Goal: Task Accomplishment & Management: Use online tool/utility

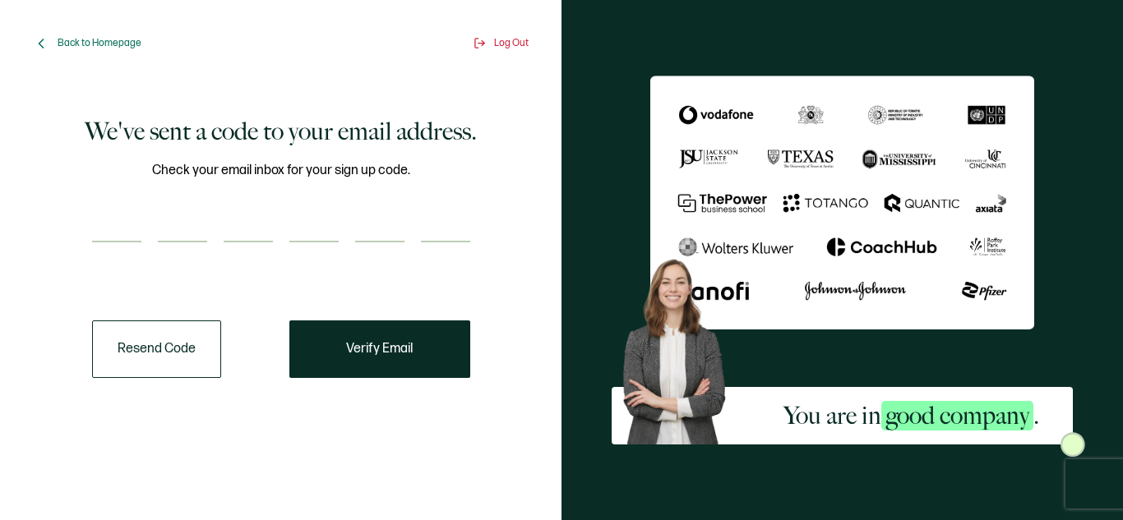
click at [175, 336] on button "Resend Code" at bounding box center [156, 349] width 129 height 58
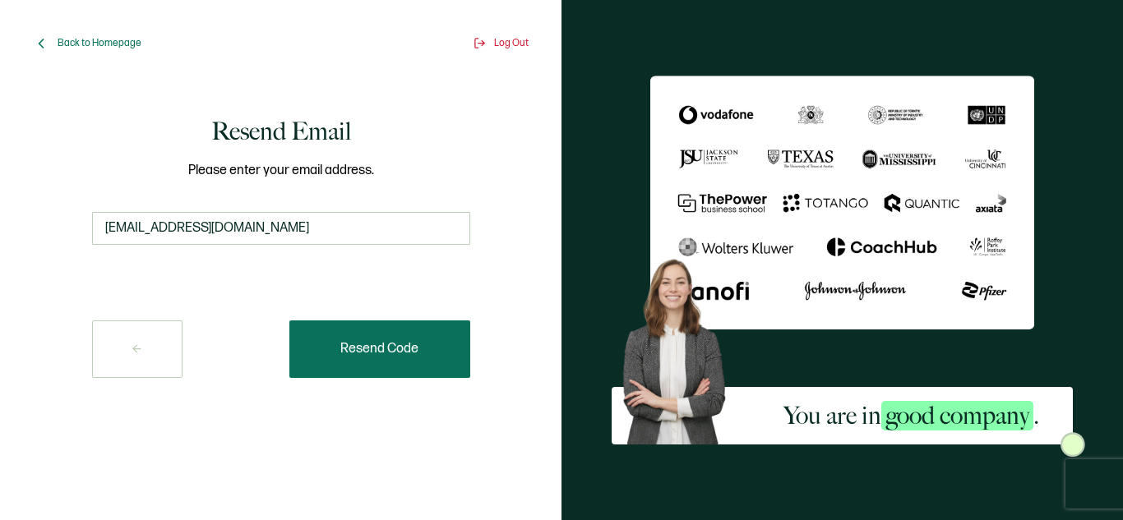
click at [392, 360] on button "Resend Code" at bounding box center [379, 349] width 181 height 58
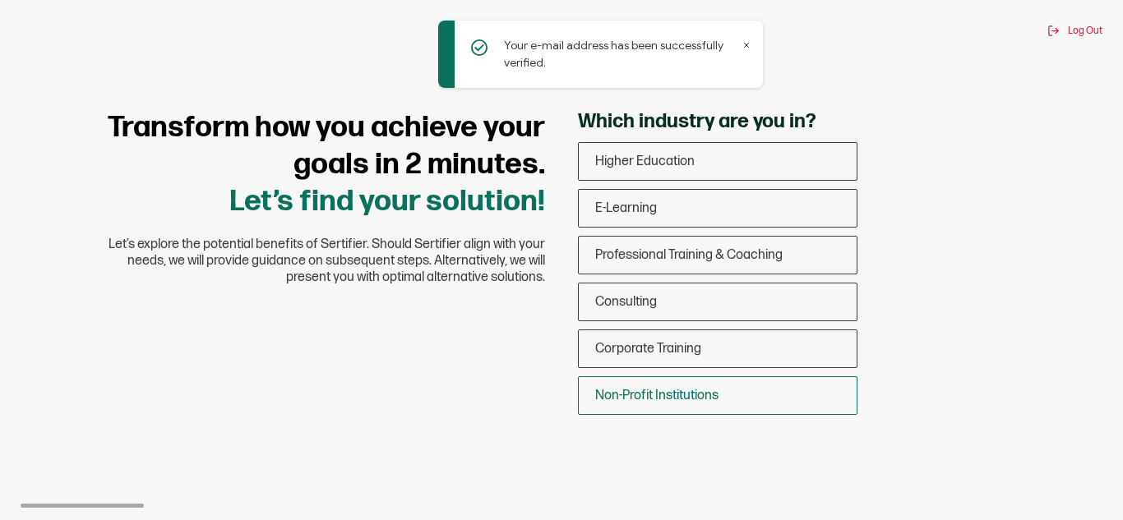
click at [672, 399] on span "Non-Profit Institutions" at bounding box center [656, 396] width 123 height 16
click at [0, 0] on input "Non-Profit Institutions" at bounding box center [0, 0] width 0 height 0
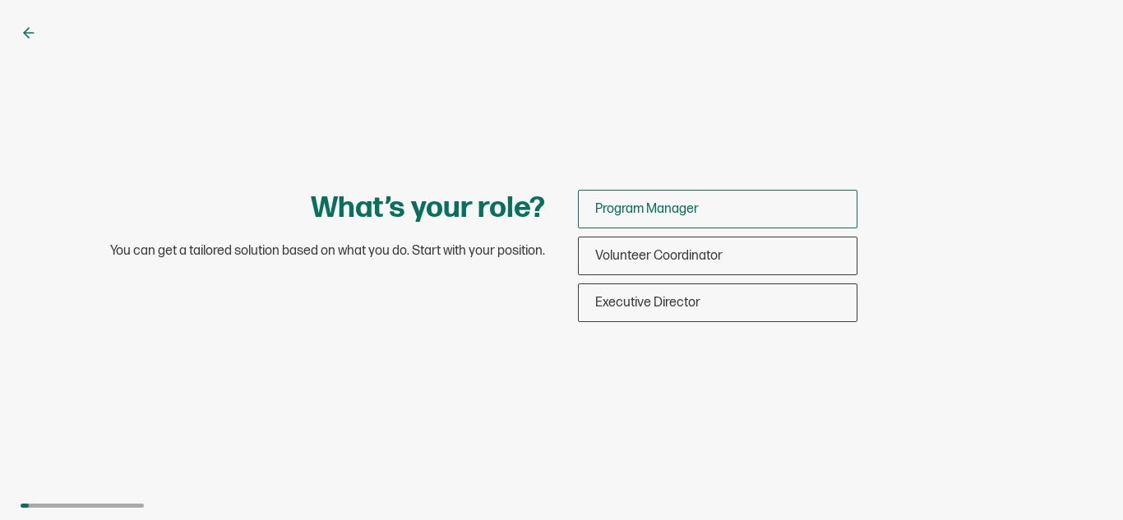
click at [646, 210] on span "Program Manager" at bounding box center [647, 209] width 104 height 16
click at [0, 0] on input "Program Manager" at bounding box center [0, 0] width 0 height 0
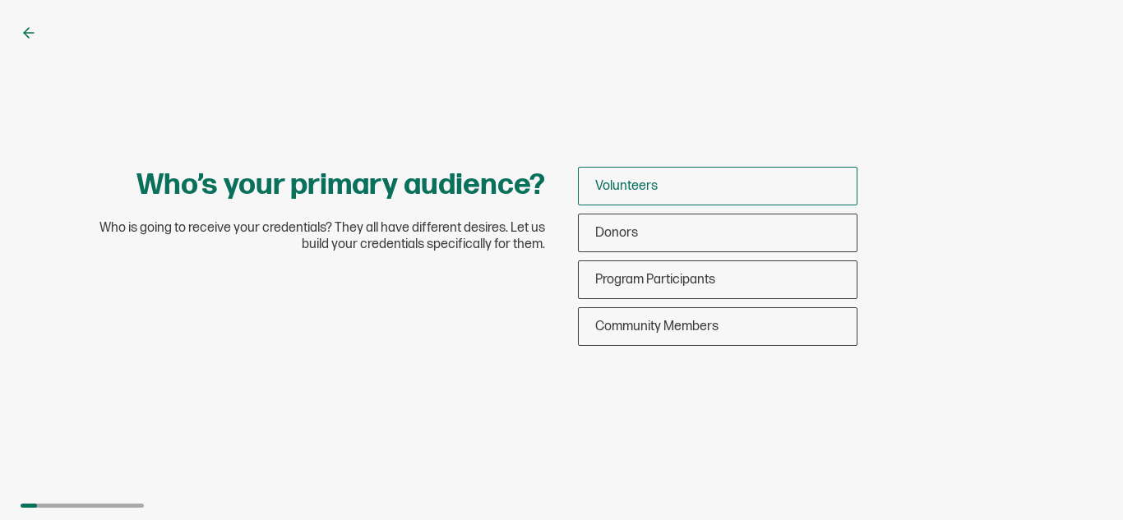
click at [645, 183] on span "Volunteers" at bounding box center [626, 186] width 62 height 16
click at [0, 0] on input "Volunteers" at bounding box center [0, 0] width 0 height 0
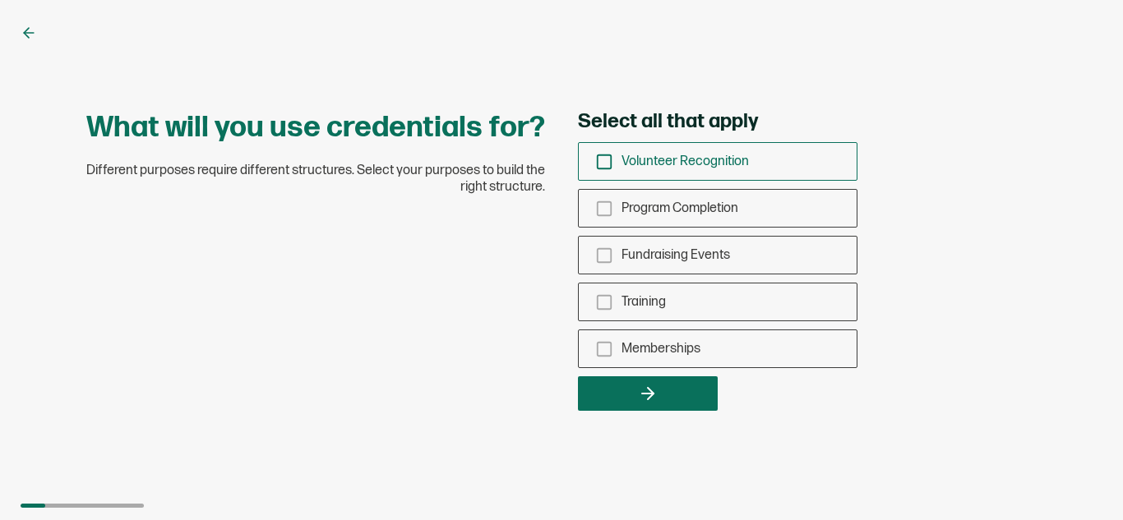
click at [680, 168] on span "Volunteer Recognition" at bounding box center [684, 162] width 127 height 16
click at [0, 0] on input "Volunteer Recognition" at bounding box center [0, 0] width 0 height 0
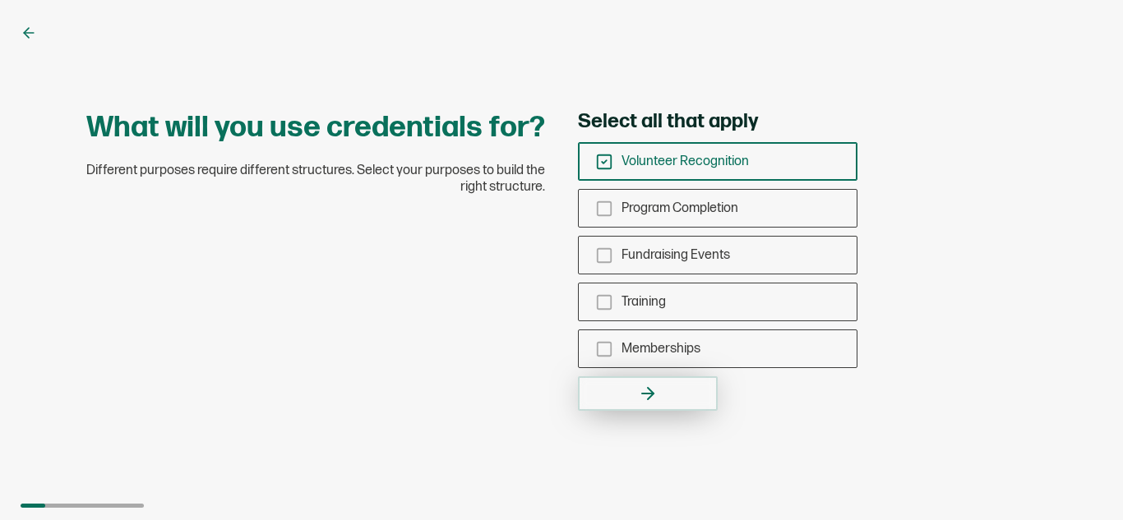
click at [659, 386] on button "button" at bounding box center [648, 393] width 140 height 35
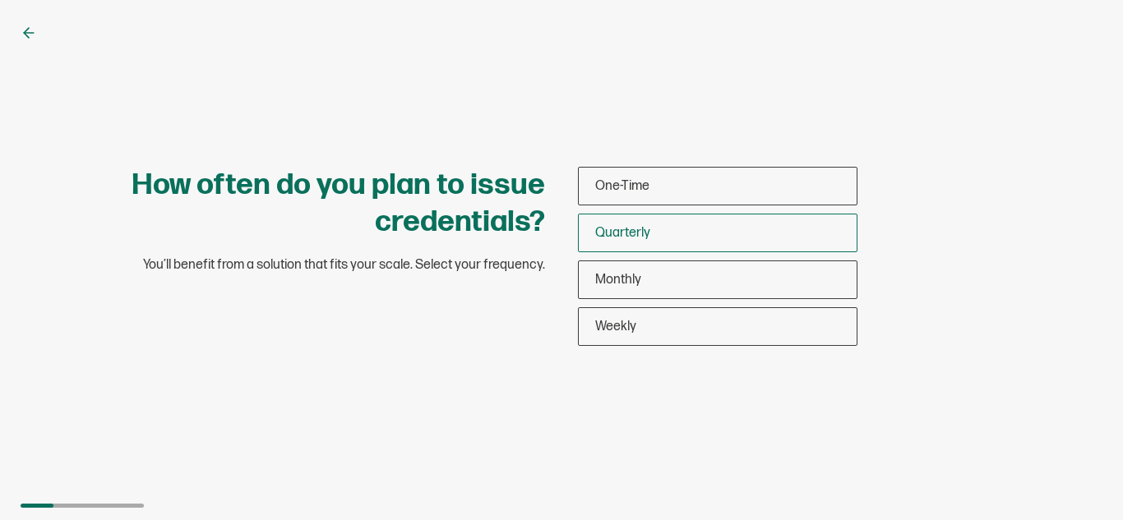
click at [649, 239] on span "Quarterly" at bounding box center [622, 233] width 55 height 16
click at [0, 0] on input "Quarterly" at bounding box center [0, 0] width 0 height 0
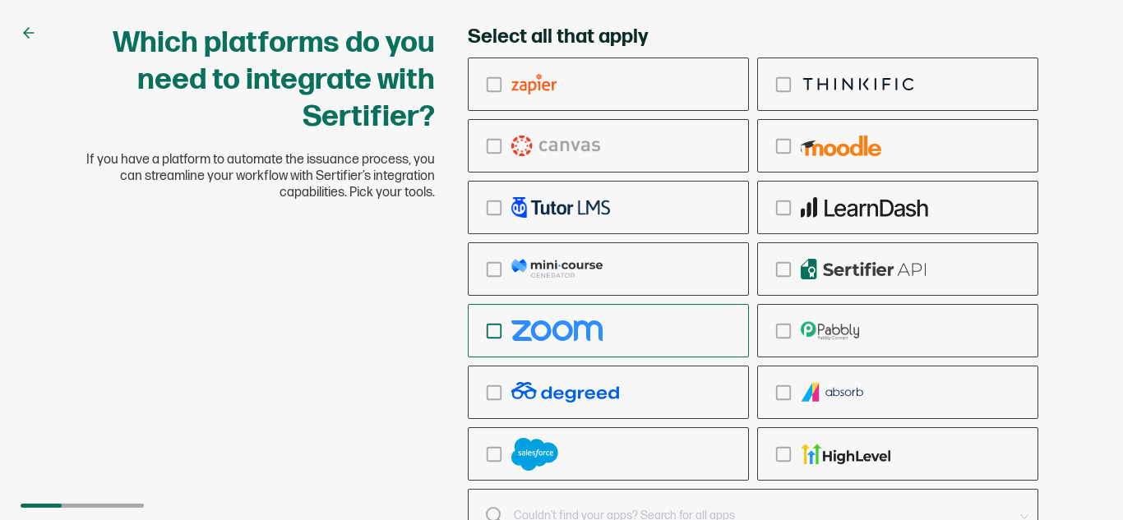
drag, startPoint x: 753, startPoint y: 397, endPoint x: 748, endPoint y: 310, distance: 87.2
click at [748, 310] on div "checkbox-group" at bounding box center [753, 269] width 570 height 423
drag, startPoint x: 1121, startPoint y: 194, endPoint x: 1120, endPoint y: 316, distance: 122.4
click at [1120, 316] on div "Which platforms do you need to integrate with Sertifier? If you have a platform…" at bounding box center [561, 260] width 1123 height 520
click at [475, 505] on div at bounding box center [740, 516] width 544 height 23
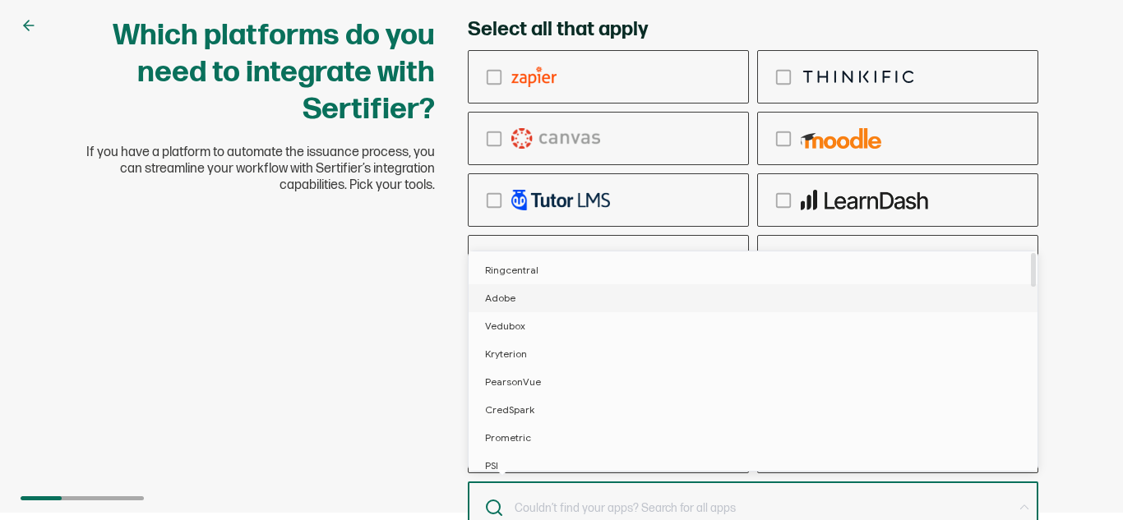
click at [509, 297] on span "Adobe" at bounding box center [500, 298] width 30 height 12
click at [509, 297] on span "Adobe" at bounding box center [502, 298] width 34 height 12
click at [542, 303] on li "Adobe" at bounding box center [755, 298] width 574 height 28
click at [313, 354] on div "Which platforms do you need to integrate with Sertifier? If you have a platform…" at bounding box center [561, 297] width 986 height 560
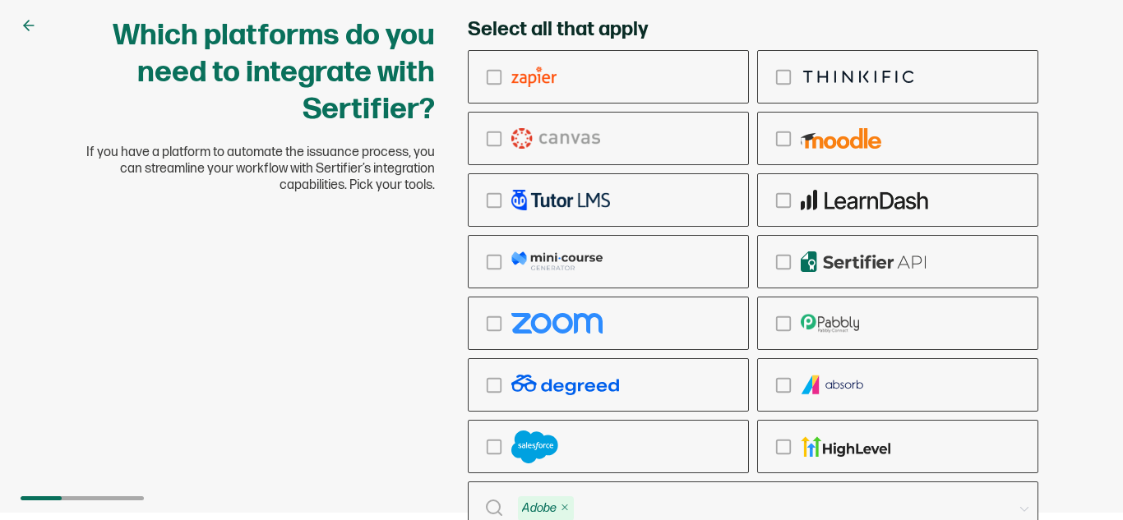
click at [491, 502] on div "Adobe" at bounding box center [740, 509] width 544 height 28
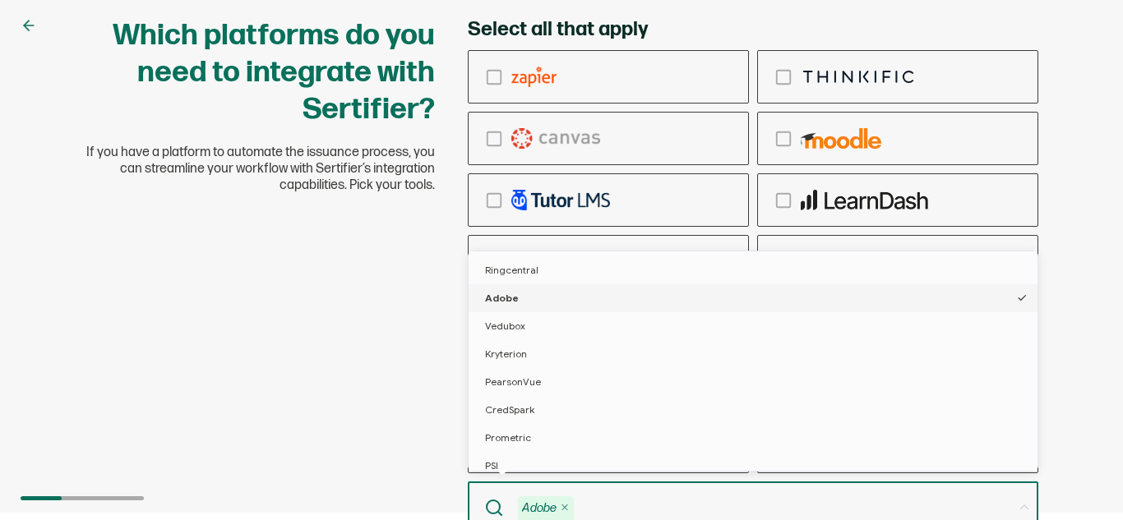
click at [314, 415] on div "Which platforms do you need to integrate with Sertifier? If you have a platform…" at bounding box center [561, 297] width 986 height 560
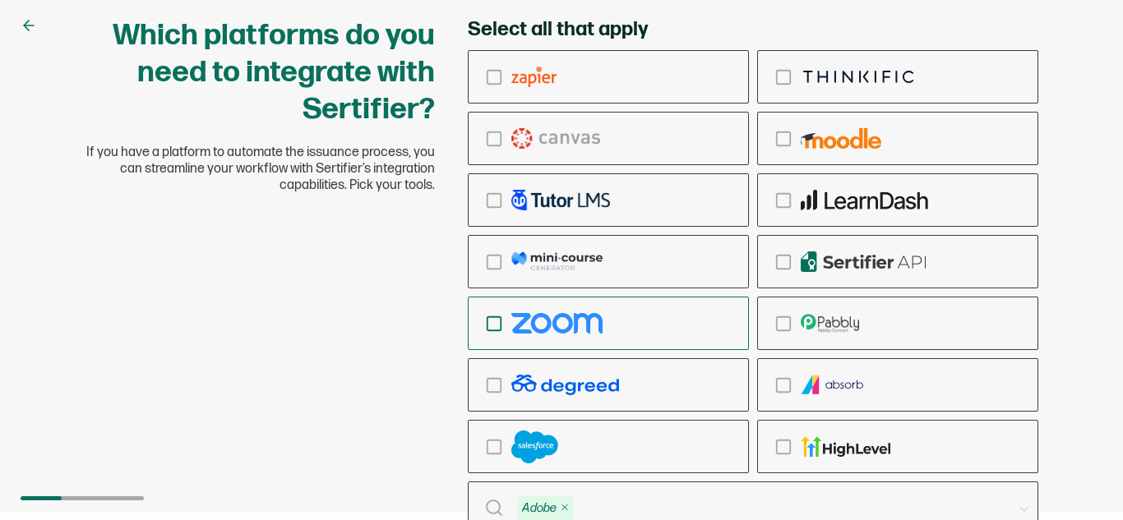
click at [547, 312] on div "checkbox-group" at bounding box center [607, 323] width 279 height 39
click at [0, 0] on input "checkbox-group" at bounding box center [0, 0] width 0 height 0
click at [362, 347] on div "Which platforms do you need to integrate with Sertifier? If you have a platform…" at bounding box center [561, 297] width 986 height 560
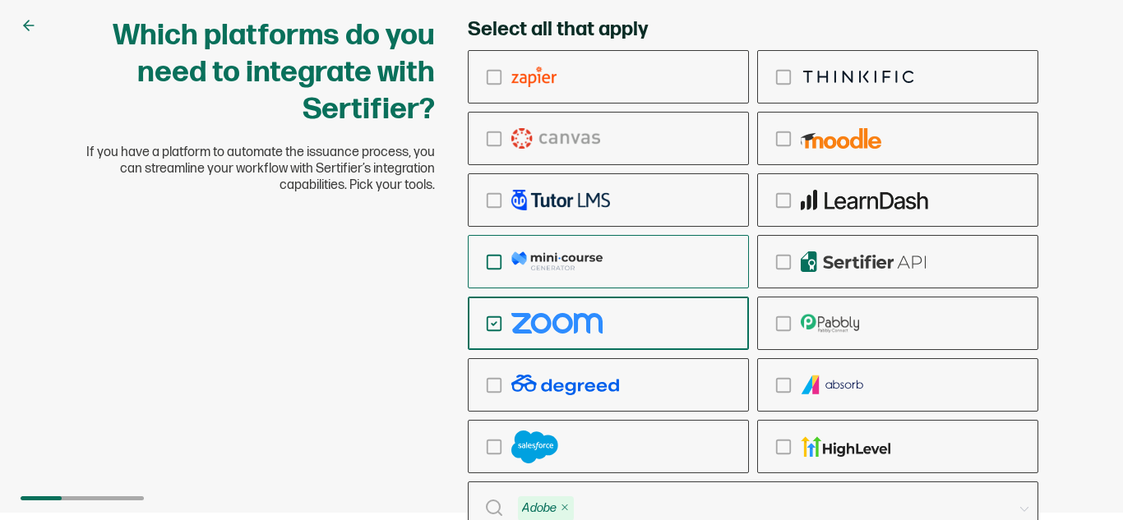
click at [563, 262] on img "checkbox-group" at bounding box center [556, 261] width 91 height 21
click at [0, 0] on input "checkbox-group" at bounding box center [0, 0] width 0 height 0
click at [563, 262] on img "checkbox-group" at bounding box center [556, 261] width 91 height 21
click at [0, 0] on input "checkbox-group" at bounding box center [0, 0] width 0 height 0
click at [563, 262] on img "checkbox-group" at bounding box center [556, 261] width 91 height 21
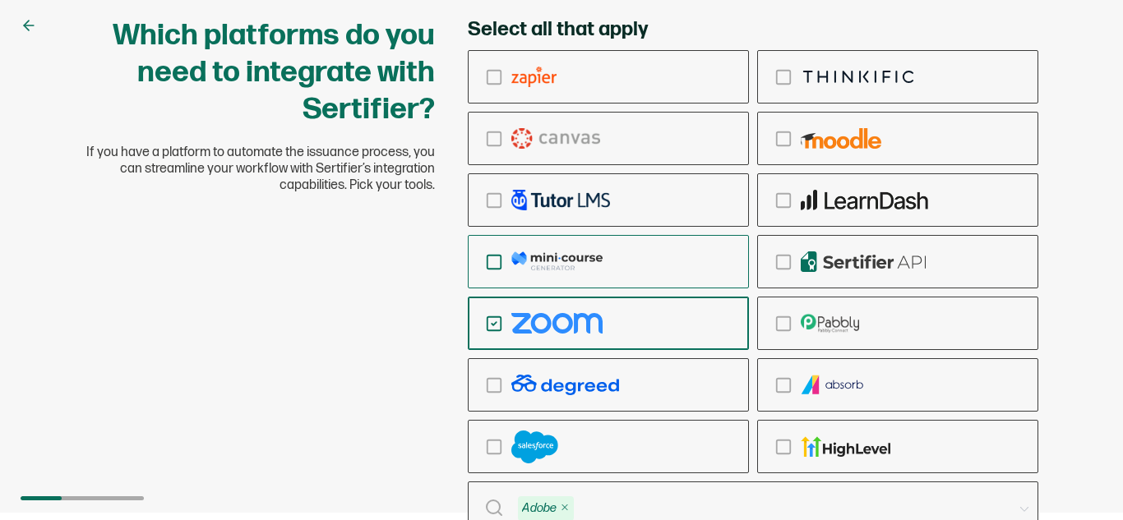
click at [0, 0] on input "checkbox-group" at bounding box center [0, 0] width 0 height 0
click at [563, 262] on img "checkbox-group" at bounding box center [556, 261] width 91 height 21
click at [0, 0] on input "checkbox-group" at bounding box center [0, 0] width 0 height 0
click at [549, 327] on img "checkbox-group" at bounding box center [556, 323] width 91 height 21
click at [0, 0] on input "checkbox-group" at bounding box center [0, 0] width 0 height 0
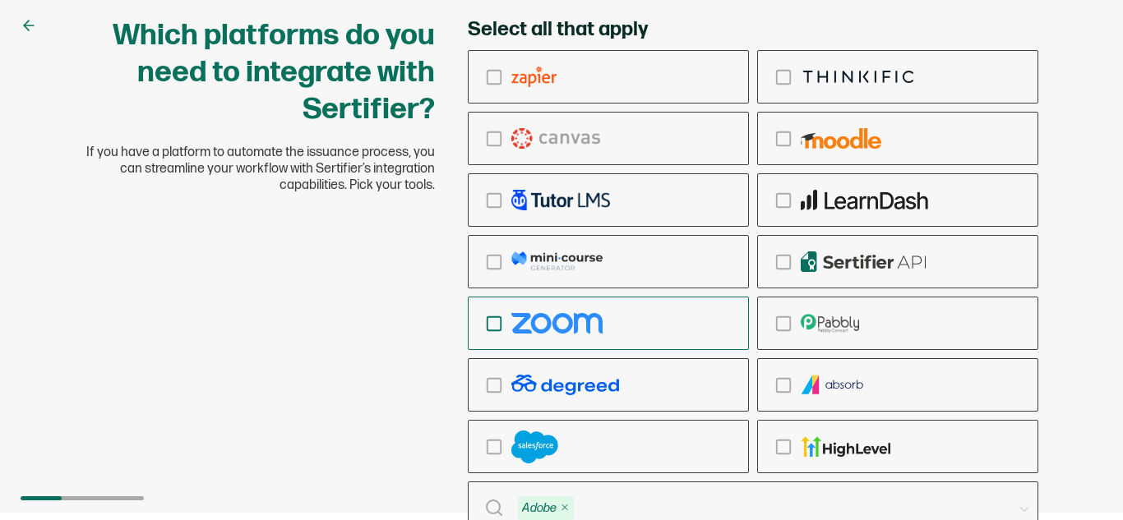
click at [549, 327] on img "checkbox-group" at bounding box center [556, 323] width 91 height 21
click at [0, 0] on input "checkbox-group" at bounding box center [0, 0] width 0 height 0
click at [536, 394] on img "checkbox-group" at bounding box center [565, 385] width 108 height 21
click at [0, 0] on input "checkbox-group" at bounding box center [0, 0] width 0 height 0
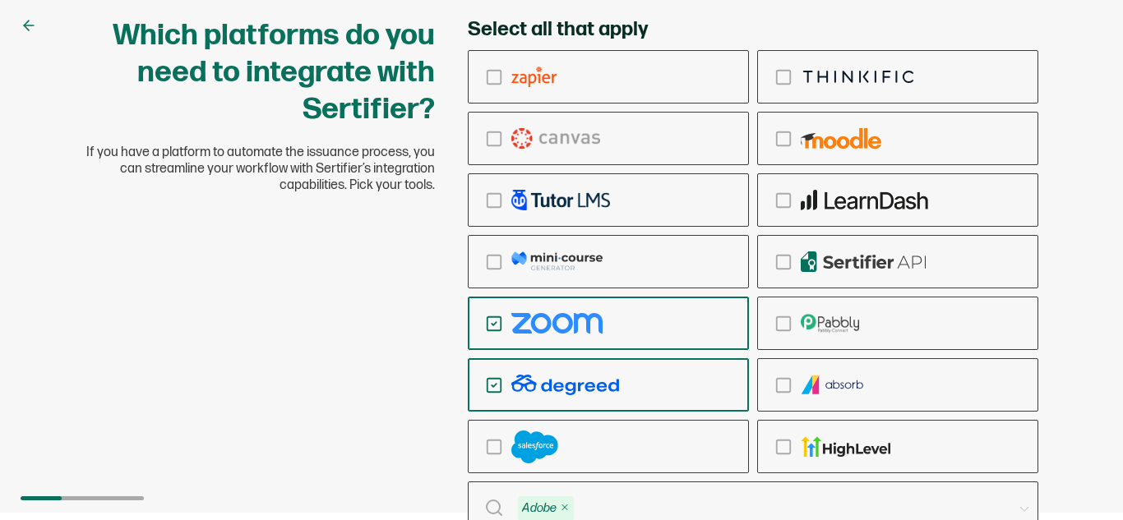
click at [536, 394] on img "checkbox-group" at bounding box center [565, 385] width 108 height 21
click at [0, 0] on input "checkbox-group" at bounding box center [0, 0] width 0 height 0
click at [114, 498] on div at bounding box center [82, 498] width 123 height 4
click at [34, 23] on icon at bounding box center [29, 25] width 16 height 16
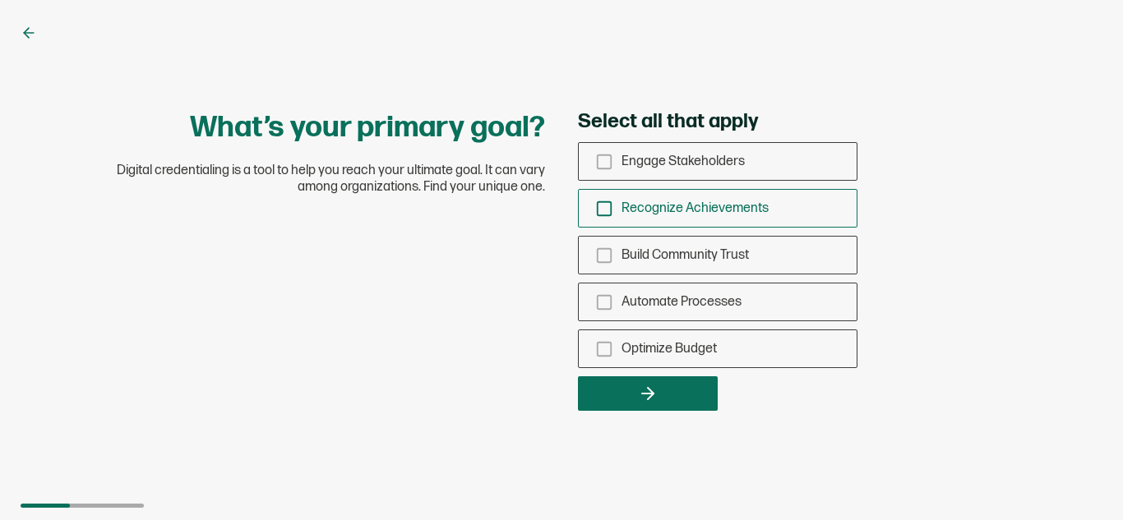
click at [747, 212] on span "Recognize Achievements" at bounding box center [694, 209] width 147 height 16
click at [0, 0] on input "Recognize Achievements" at bounding box center [0, 0] width 0 height 0
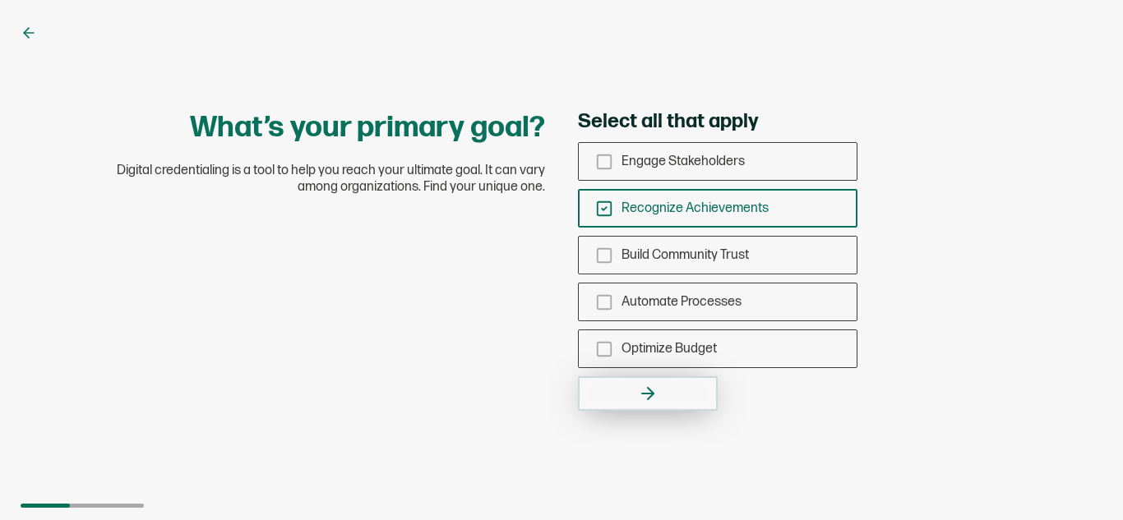
click at [665, 402] on button "button" at bounding box center [648, 393] width 140 height 35
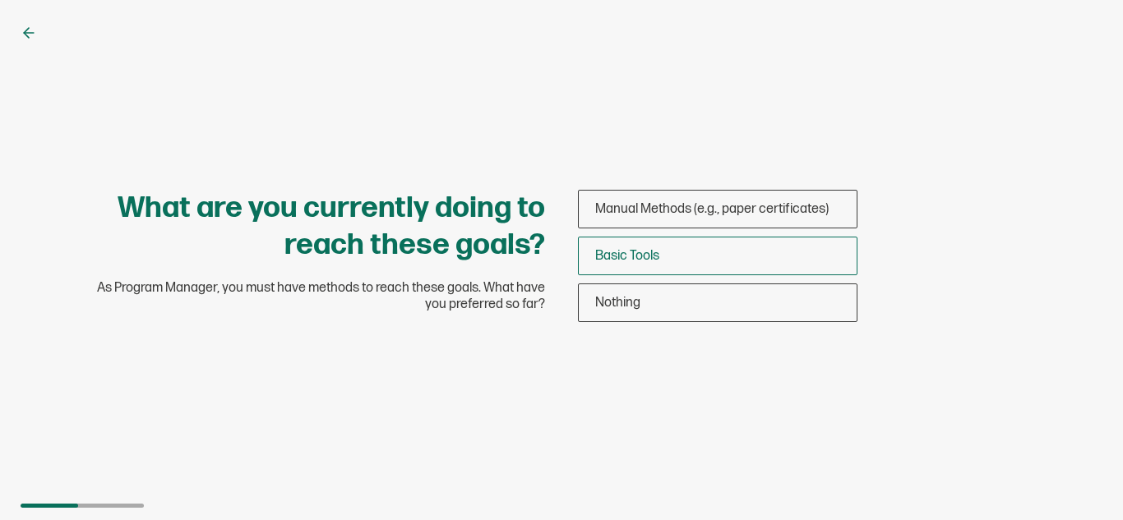
click at [616, 247] on div "Basic Tools" at bounding box center [718, 256] width 278 height 39
click at [0, 0] on input "Basic Tools" at bounding box center [0, 0] width 0 height 0
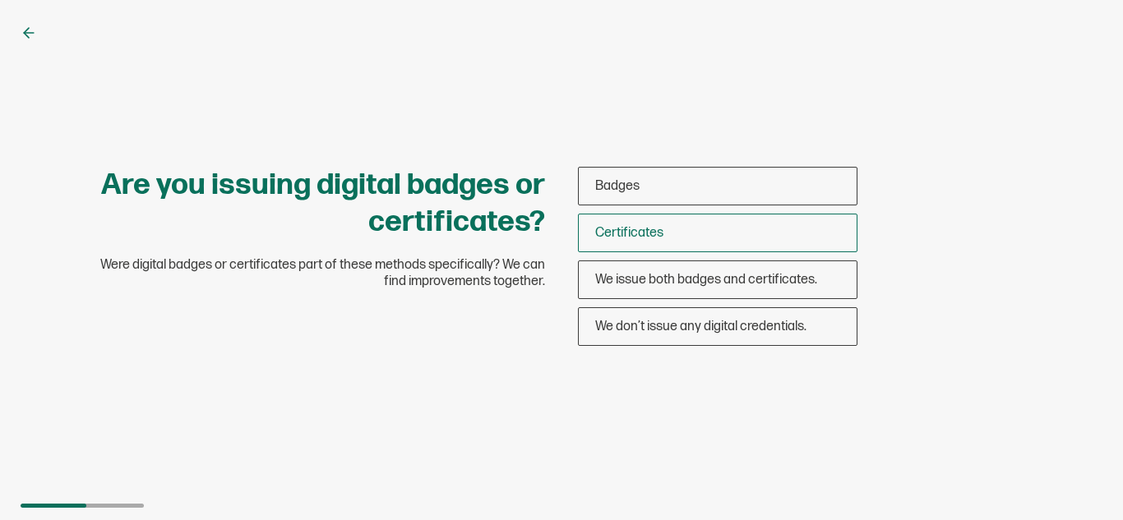
click at [639, 231] on span "Certificates" at bounding box center [629, 233] width 68 height 16
click at [0, 0] on input "Certificates" at bounding box center [0, 0] width 0 height 0
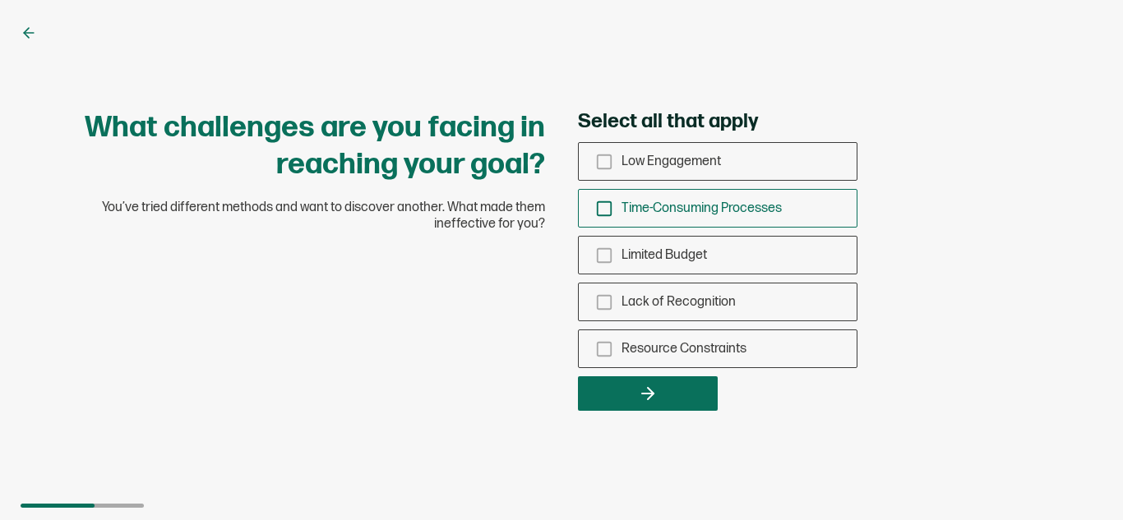
click at [685, 210] on span "Time-Consuming Processes" at bounding box center [701, 209] width 160 height 16
click at [0, 0] on input "Time-Consuming Processes" at bounding box center [0, 0] width 0 height 0
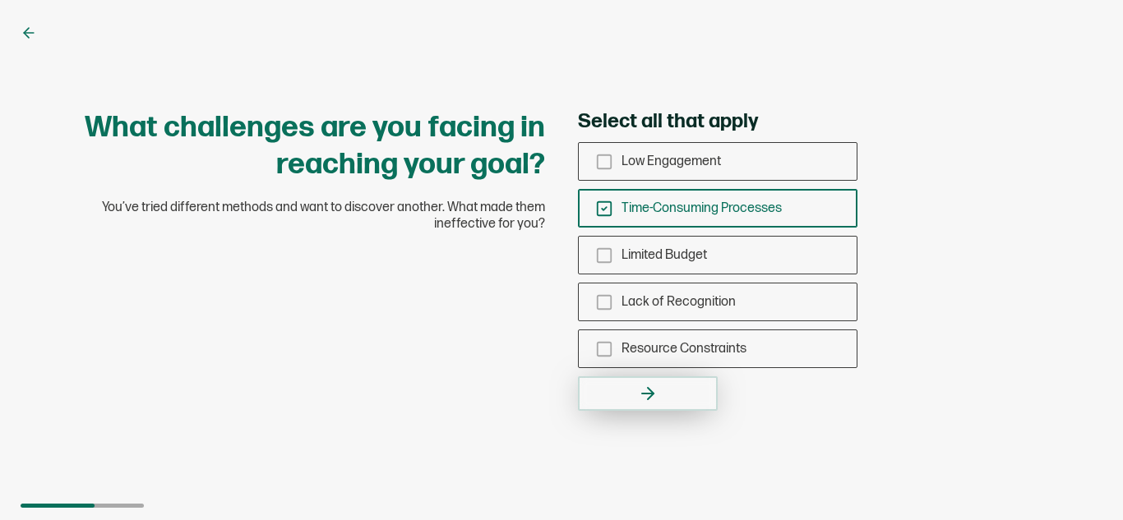
click at [650, 379] on button "button" at bounding box center [648, 393] width 140 height 35
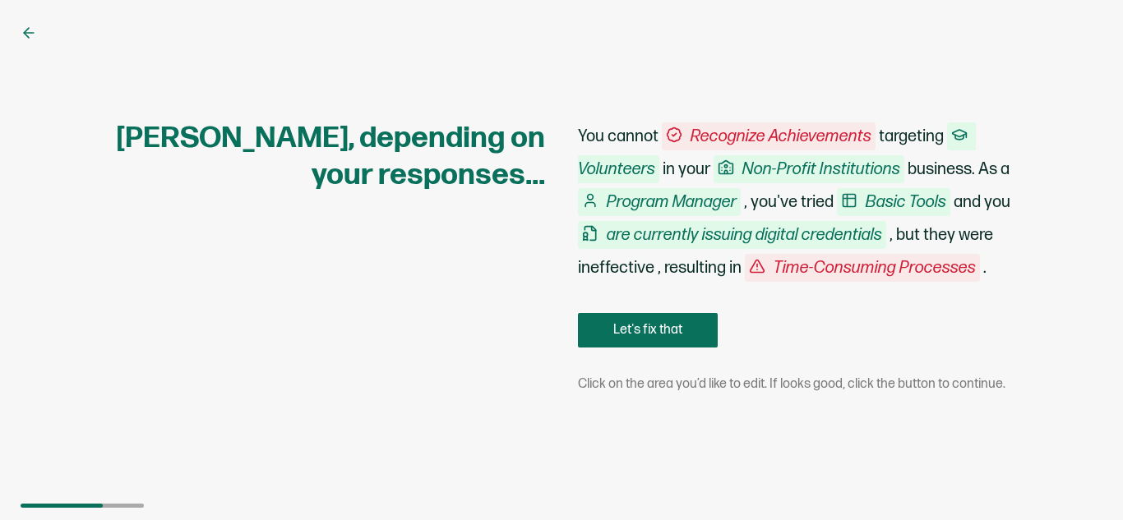
click at [800, 268] on span "Time-Consuming Processes" at bounding box center [862, 268] width 235 height 28
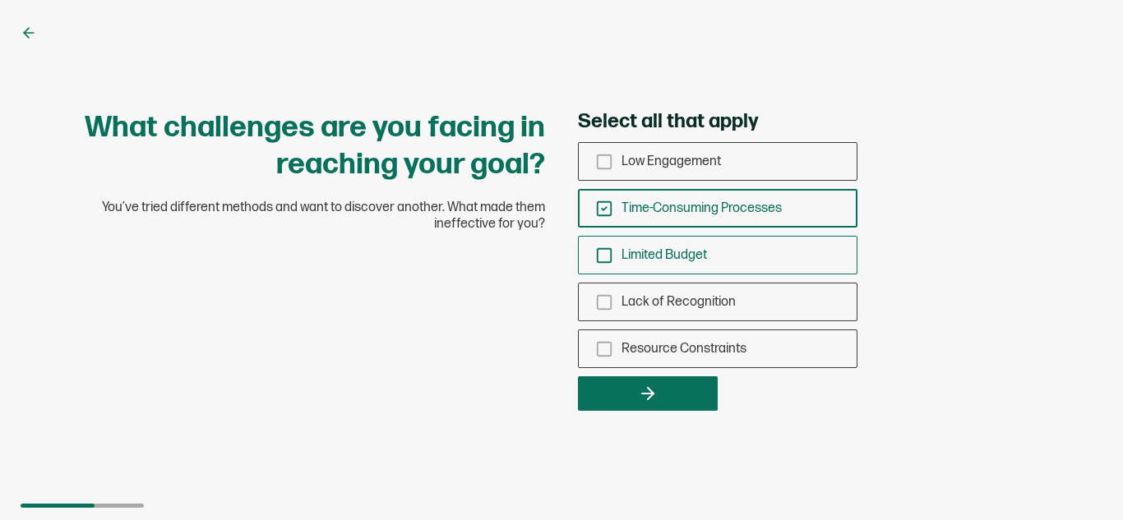
click at [665, 256] on span "Limited Budget" at bounding box center [663, 255] width 85 height 16
click at [0, 0] on input "Limited Budget" at bounding box center [0, 0] width 0 height 0
click at [658, 208] on span "Time-Consuming Processes" at bounding box center [701, 209] width 160 height 16
click at [0, 0] on input "Time-Consuming Processes" at bounding box center [0, 0] width 0 height 0
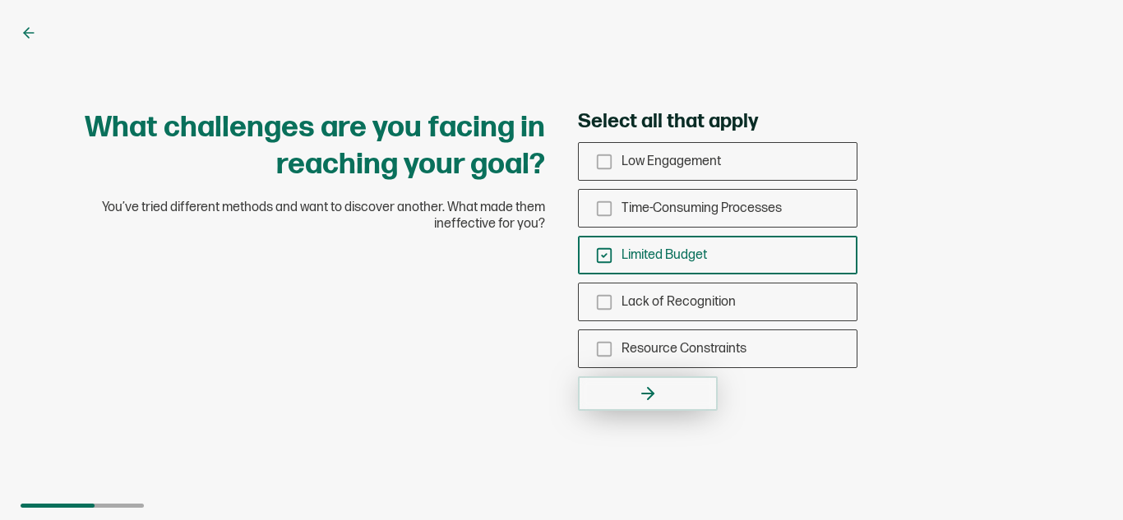
click at [658, 392] on button "button" at bounding box center [648, 393] width 140 height 35
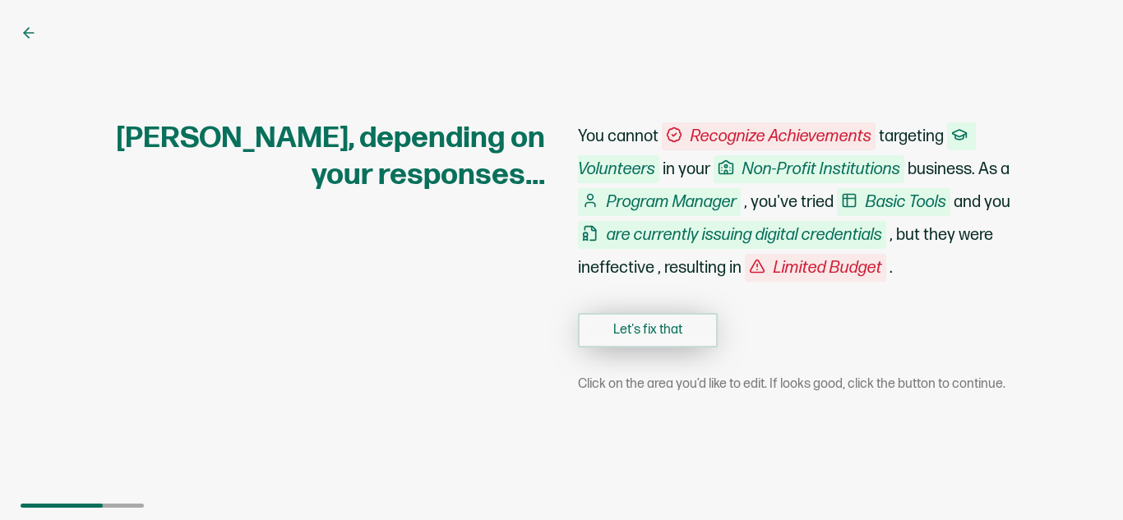
click at [676, 331] on button "Let's fix that" at bounding box center [648, 330] width 140 height 35
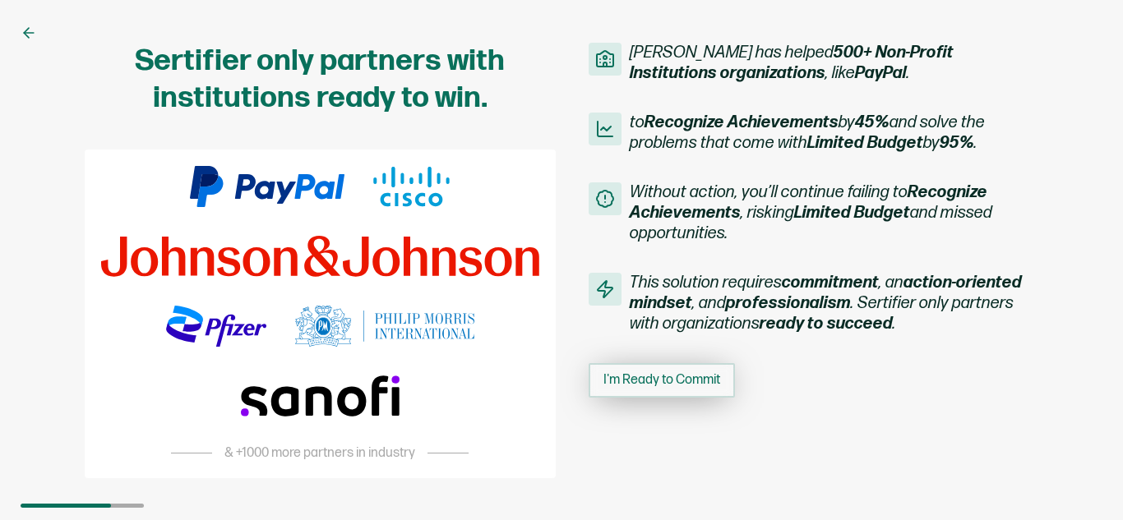
click at [623, 385] on span "I'm Ready to Commit" at bounding box center [661, 380] width 117 height 13
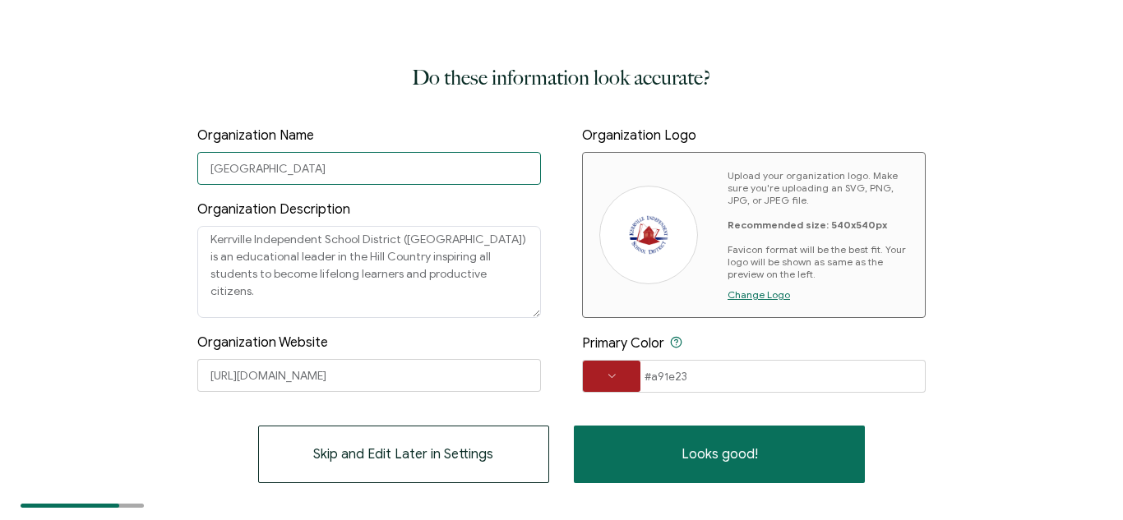
click at [409, 177] on input "Kerrville Independent School District" at bounding box center [368, 168] width 343 height 33
type input "K"
type input "military power point"
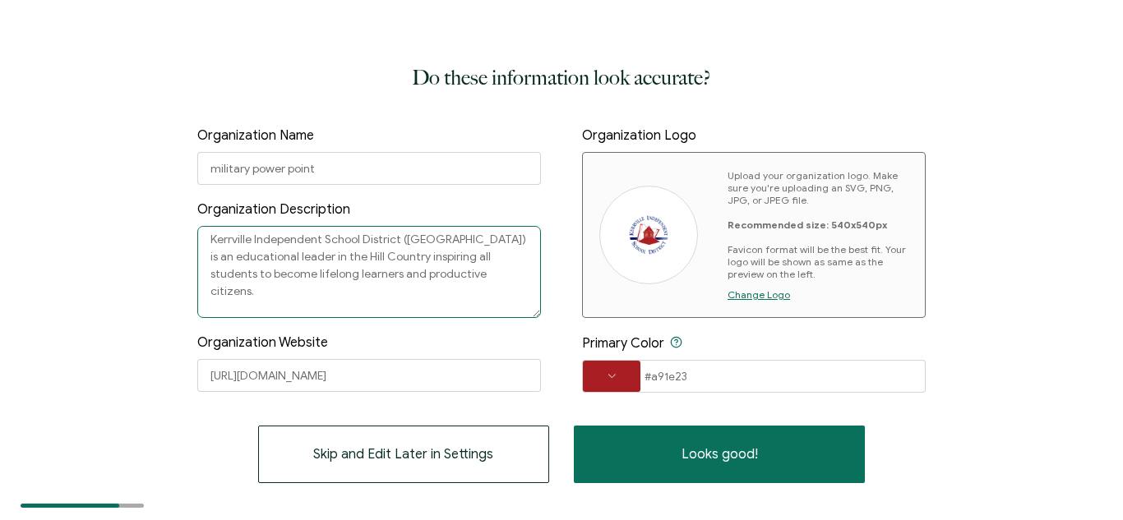
drag, startPoint x: 433, startPoint y: 280, endPoint x: 125, endPoint y: 231, distance: 312.1
click at [125, 231] on div "Do these information look accurate? Organization Name military power point Orga…" at bounding box center [561, 260] width 1123 height 520
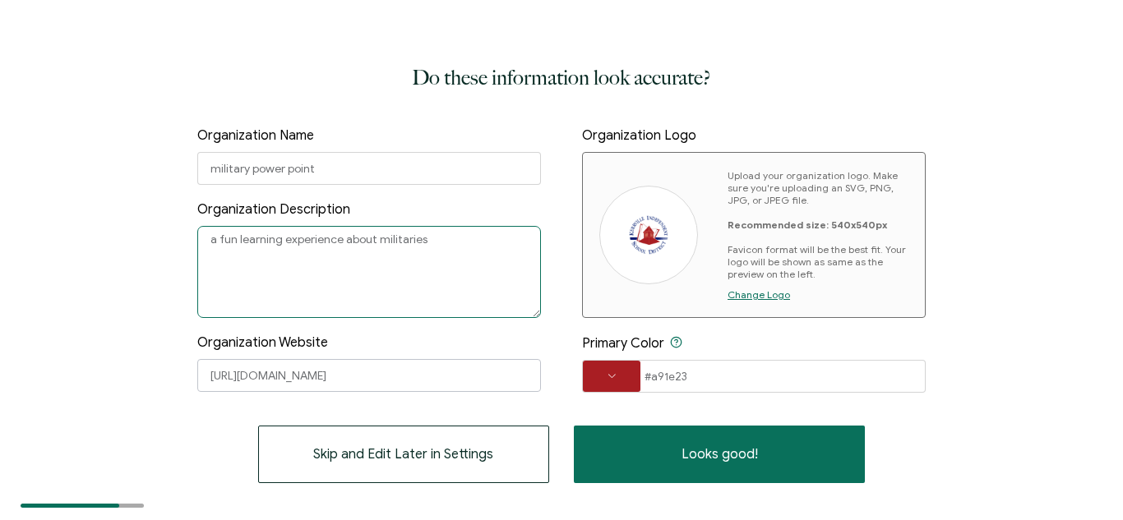
type textarea "a fun learning experience about militaries"
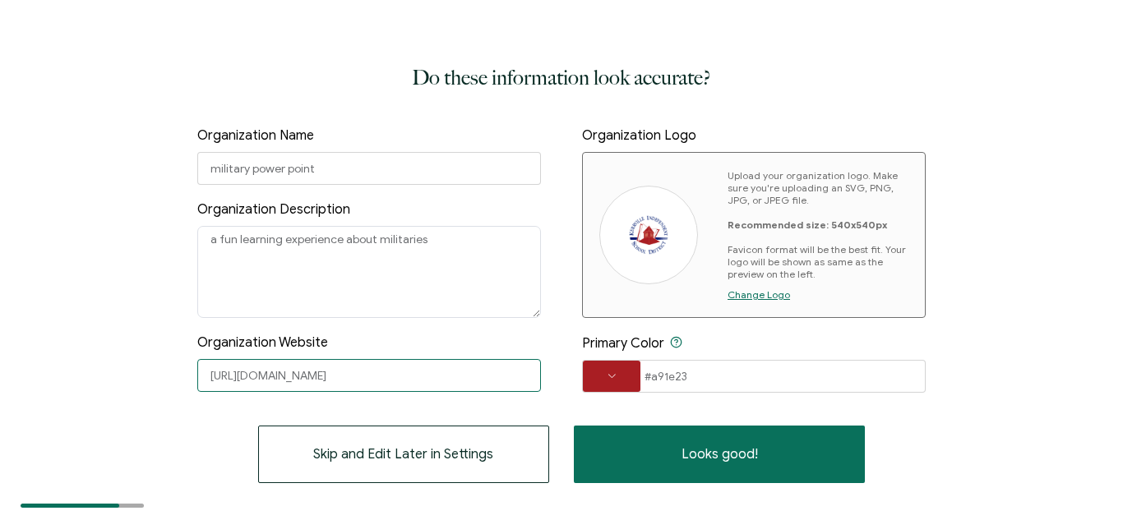
click at [396, 379] on input "https://www.kerrvilleisd.net/" at bounding box center [368, 375] width 343 height 33
drag, startPoint x: 364, startPoint y: 378, endPoint x: 246, endPoint y: 378, distance: 118.3
click at [246, 378] on input "https://www.kerrvilleisd.net/" at bounding box center [368, 375] width 343 height 33
type input "h"
paste input "https://kerrvilleisd-my.sharepoint.com/:p:/r/personal/bentszan000_kerrvilleisd_…"
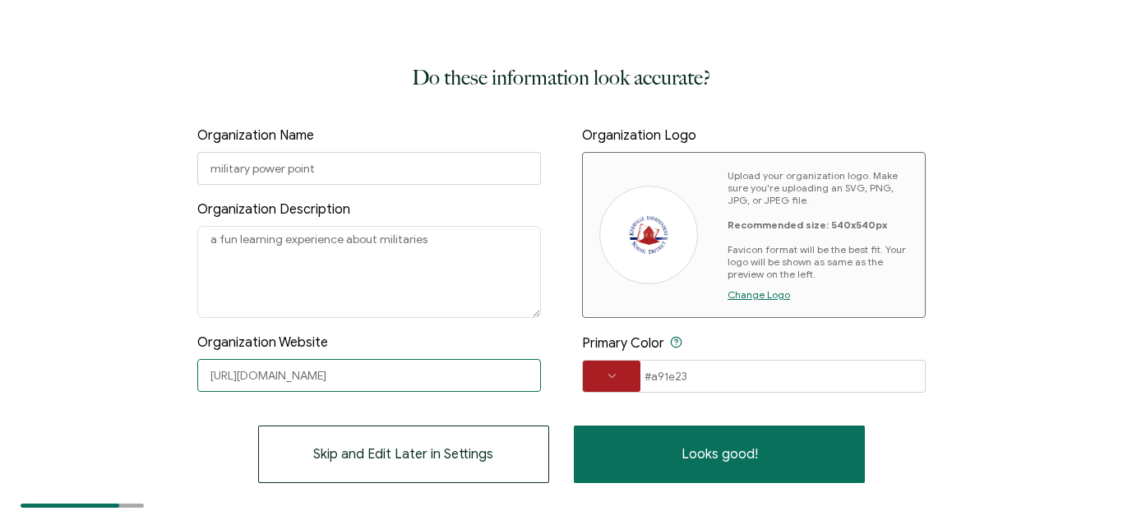
scroll to position [0, 2052]
type input "https://kerrvilleisd-my.sharepoint.com/:p:/r/personal/bentszan000_kerrvilleisd_…"
click at [622, 375] on span at bounding box center [612, 376] width 58 height 10
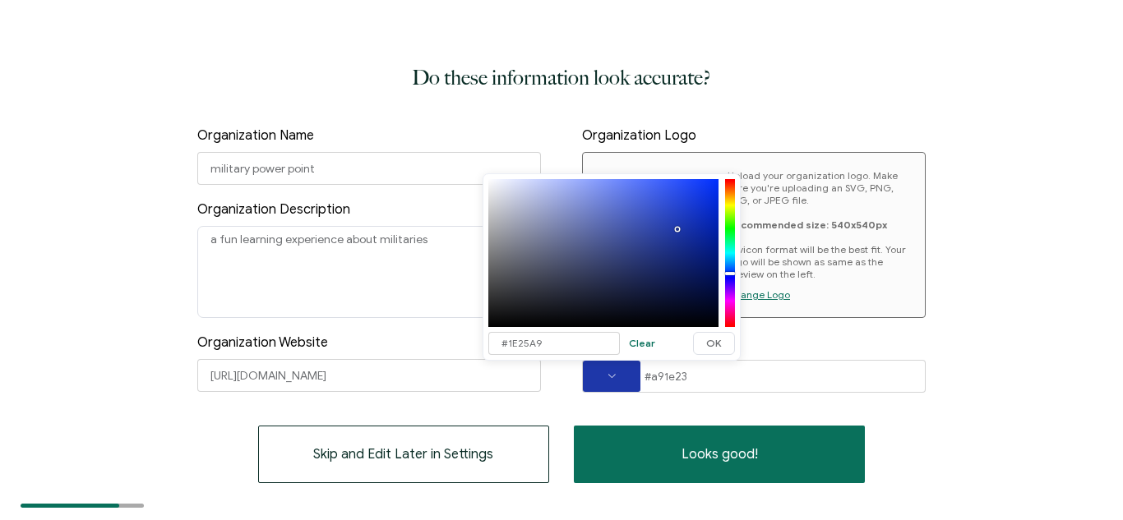
drag, startPoint x: 726, startPoint y: 251, endPoint x: 730, endPoint y: 276, distance: 24.9
click at [730, 276] on div at bounding box center [730, 253] width 10 height 148
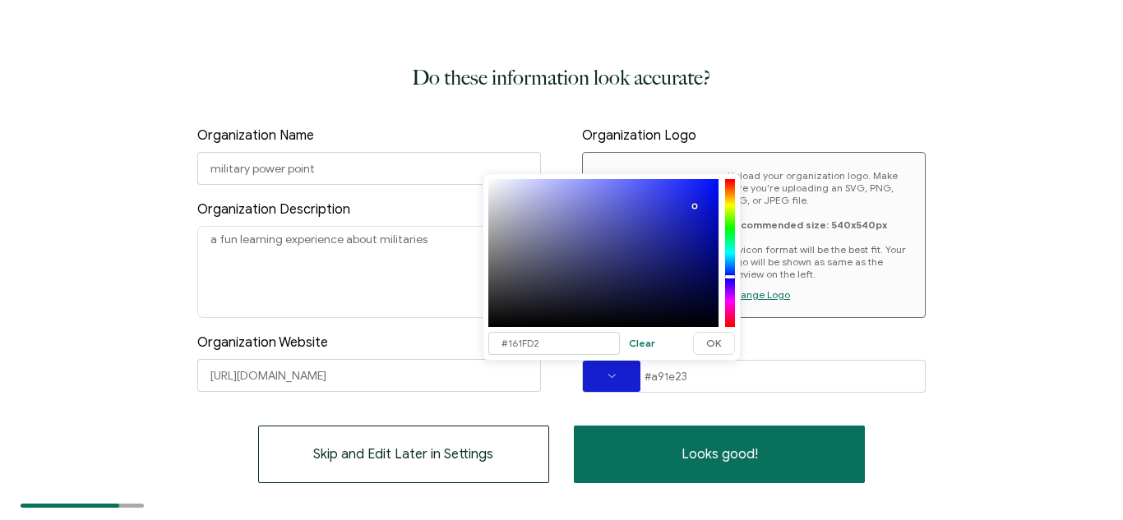
drag, startPoint x: 677, startPoint y: 228, endPoint x: 694, endPoint y: 205, distance: 28.8
click at [694, 205] on div at bounding box center [694, 206] width 3 height 3
click at [726, 392] on input "#a91e23" at bounding box center [753, 376] width 343 height 33
type input "#A91E23"
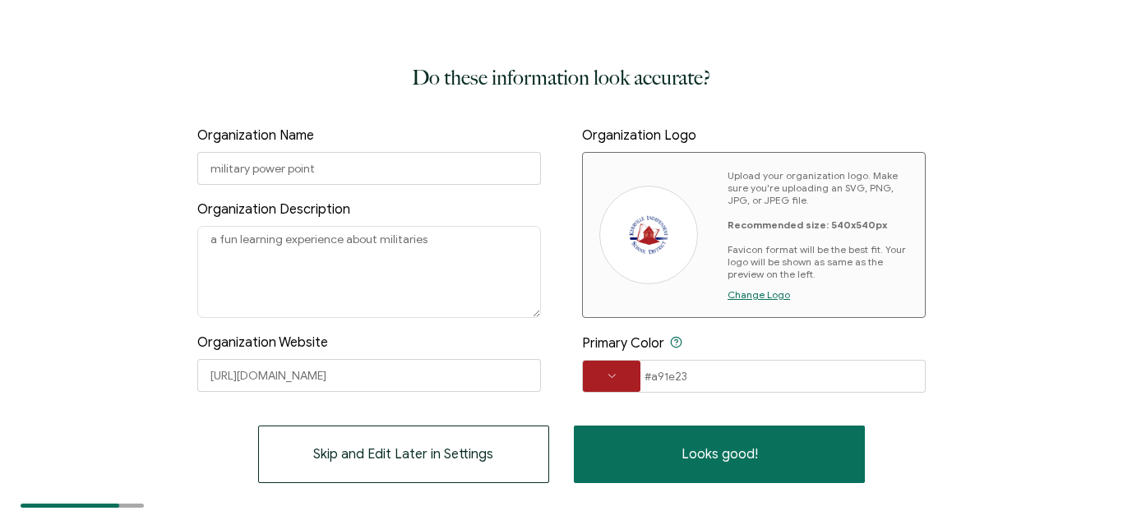
click at [643, 241] on img at bounding box center [648, 234] width 39 height 39
click at [618, 378] on span at bounding box center [612, 376] width 58 height 10
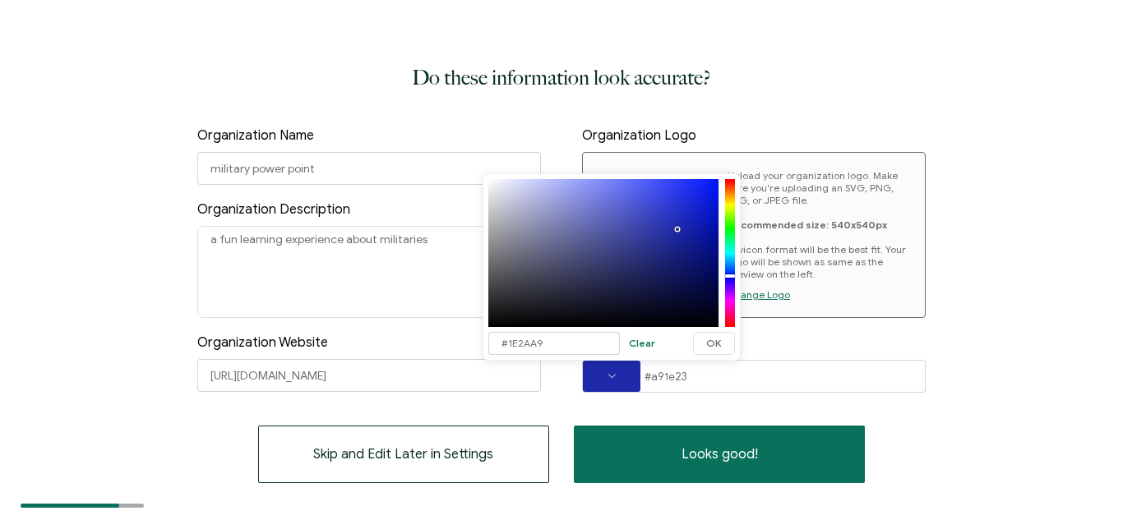
drag, startPoint x: 732, startPoint y: 267, endPoint x: 729, endPoint y: 275, distance: 8.9
click at [729, 275] on div at bounding box center [730, 253] width 10 height 148
drag, startPoint x: 698, startPoint y: 203, endPoint x: 708, endPoint y: 182, distance: 22.8
click at [708, 182] on div at bounding box center [603, 253] width 230 height 148
click at [964, 321] on div "Do these information look accurate? Organization Name military power point Orga…" at bounding box center [561, 260] width 1123 height 520
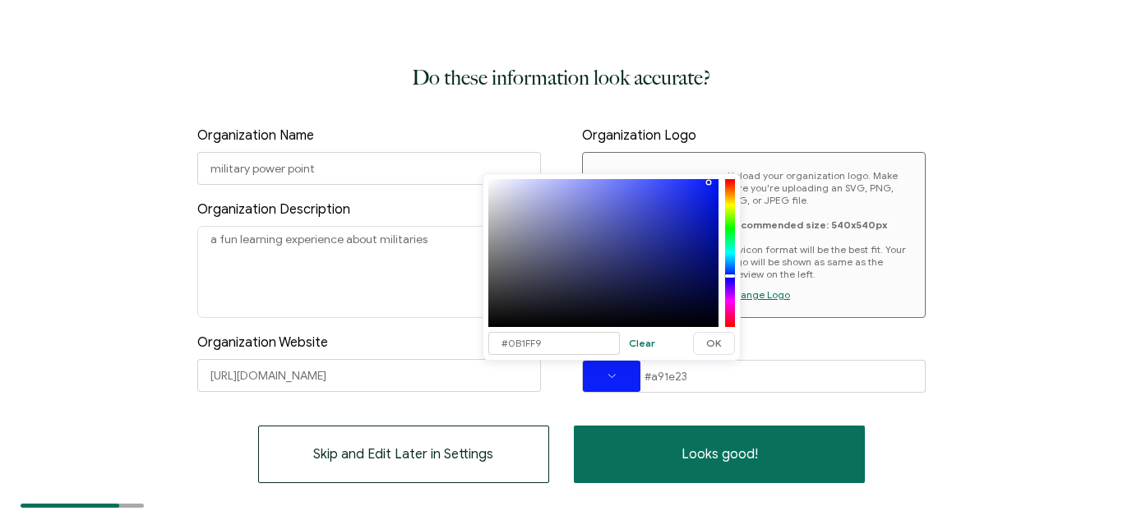
type input "#A91E23"
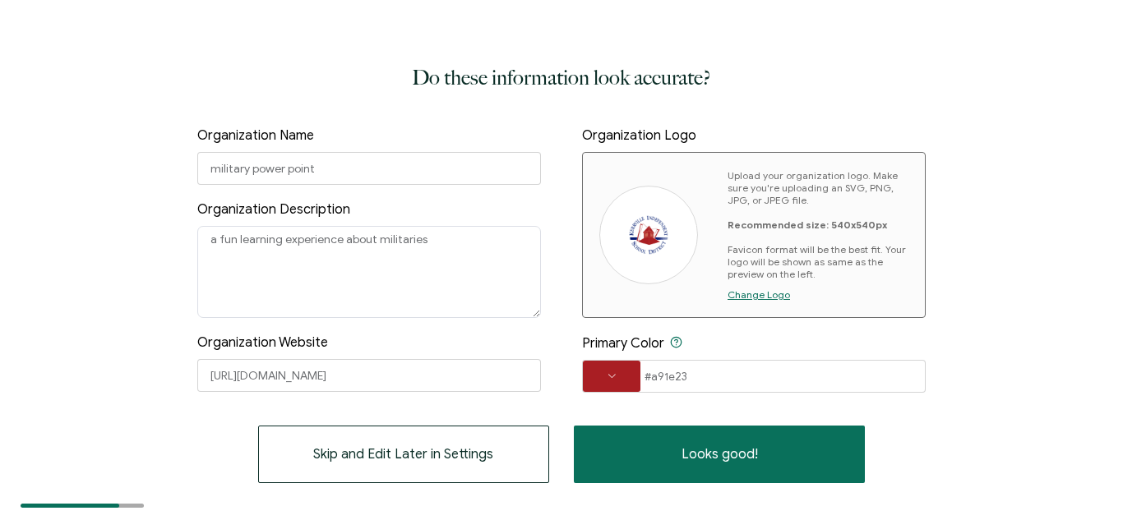
click at [659, 240] on img at bounding box center [648, 234] width 39 height 39
click at [678, 248] on img at bounding box center [648, 235] width 66 height 44
click at [659, 249] on img at bounding box center [648, 234] width 66 height 39
click at [641, 258] on div at bounding box center [648, 235] width 99 height 99
click at [634, 251] on img at bounding box center [648, 235] width 66 height 44
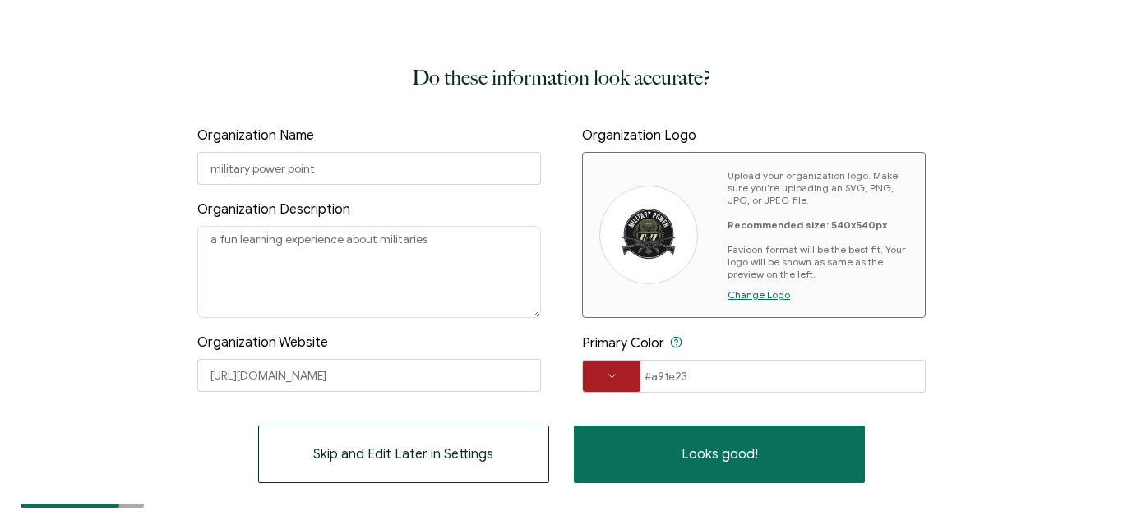
click at [629, 371] on span at bounding box center [612, 376] width 58 height 31
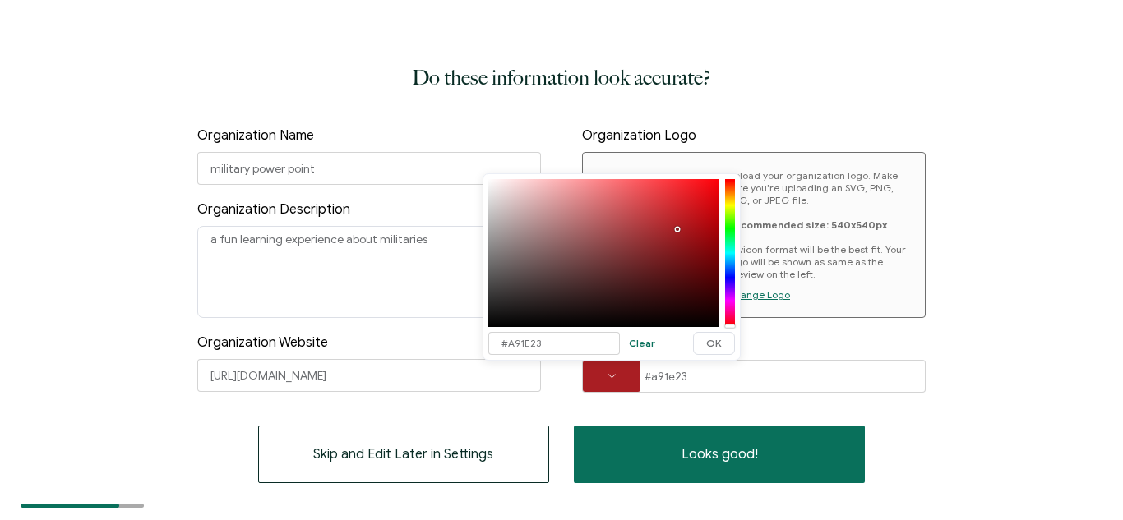
click at [728, 246] on div at bounding box center [730, 253] width 10 height 145
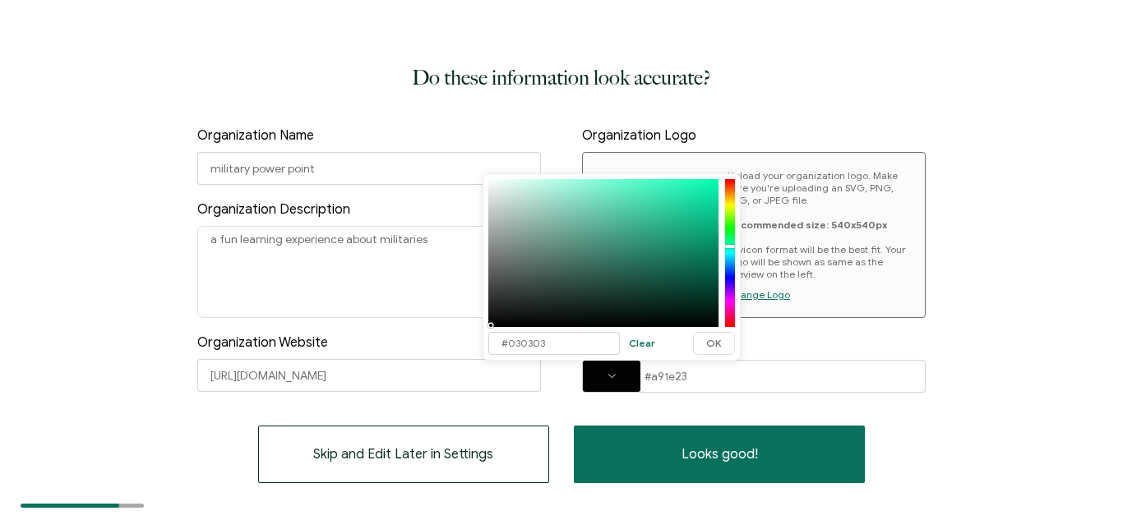
type input "#000000"
drag, startPoint x: 579, startPoint y: 277, endPoint x: 489, endPoint y: 327, distance: 103.4
click at [489, 327] on div at bounding box center [603, 253] width 230 height 148
click at [610, 380] on span at bounding box center [612, 376] width 58 height 10
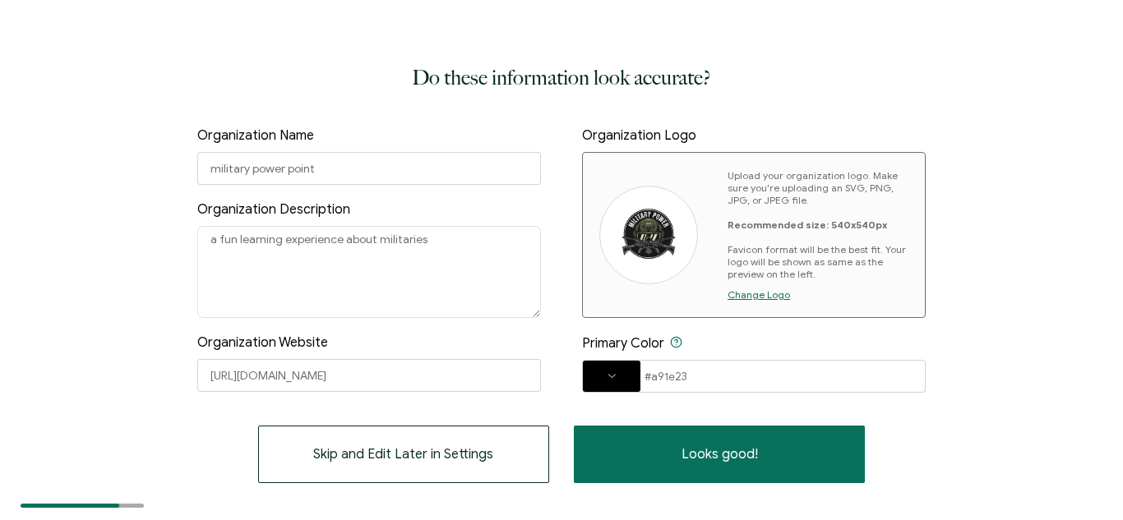
click at [758, 291] on span "Change Logo" at bounding box center [758, 294] width 62 height 12
click at [614, 385] on span at bounding box center [612, 376] width 58 height 31
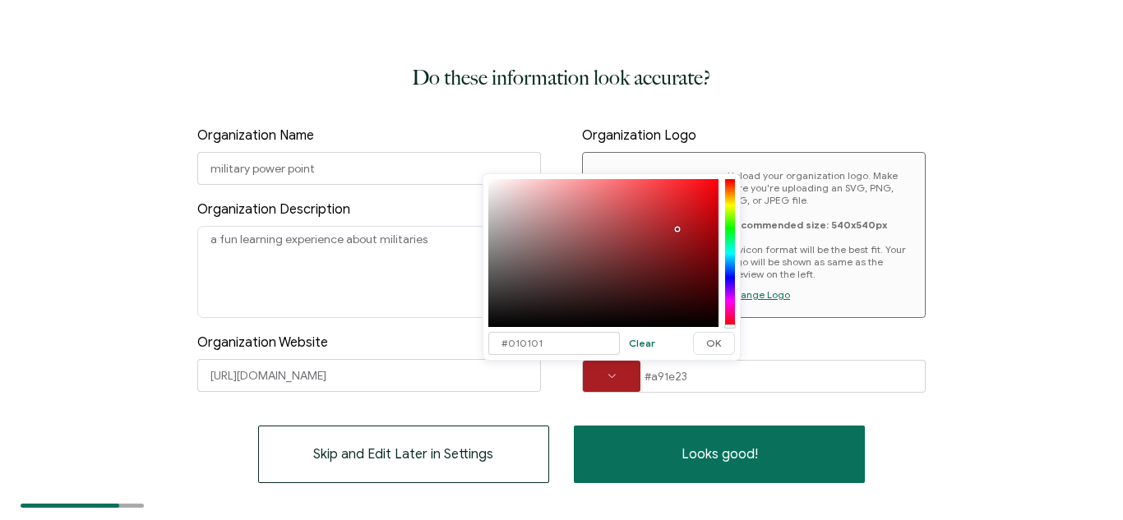
type input "#000000"
drag, startPoint x: 643, startPoint y: 270, endPoint x: 454, endPoint y: 331, distance: 197.8
click at [454, 331] on body "Do these information look accurate? Organization Name military power point Orga…" at bounding box center [561, 260] width 1123 height 520
click at [591, 377] on span at bounding box center [612, 376] width 58 height 10
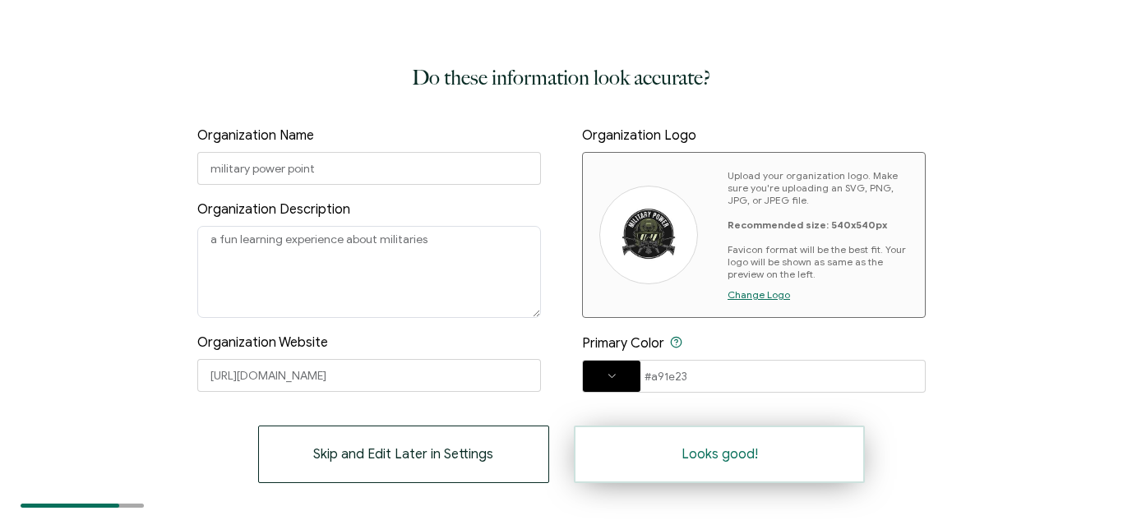
click at [663, 456] on button "Looks good!" at bounding box center [719, 455] width 291 height 58
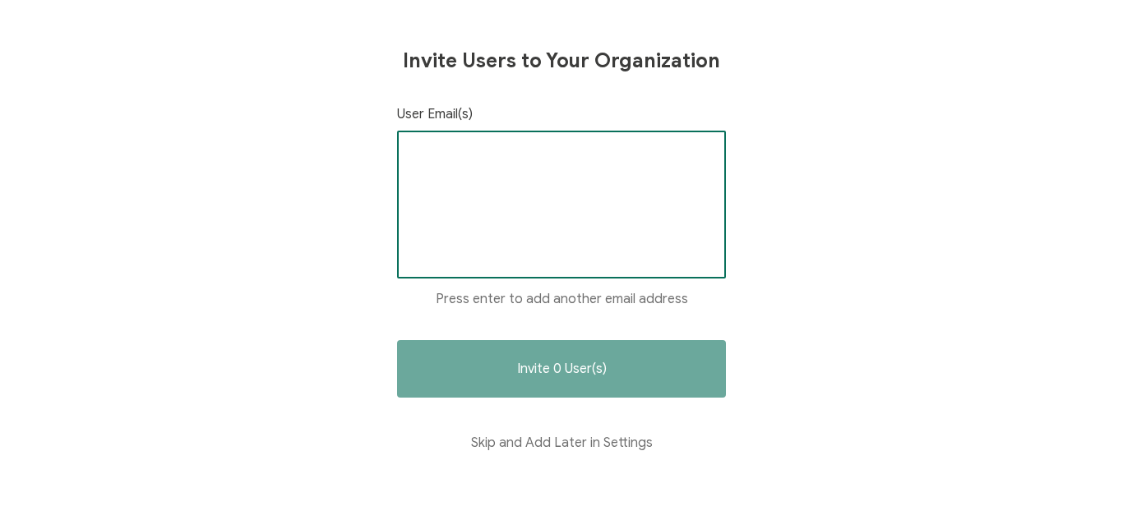
click at [458, 149] on input "text" at bounding box center [561, 157] width 301 height 25
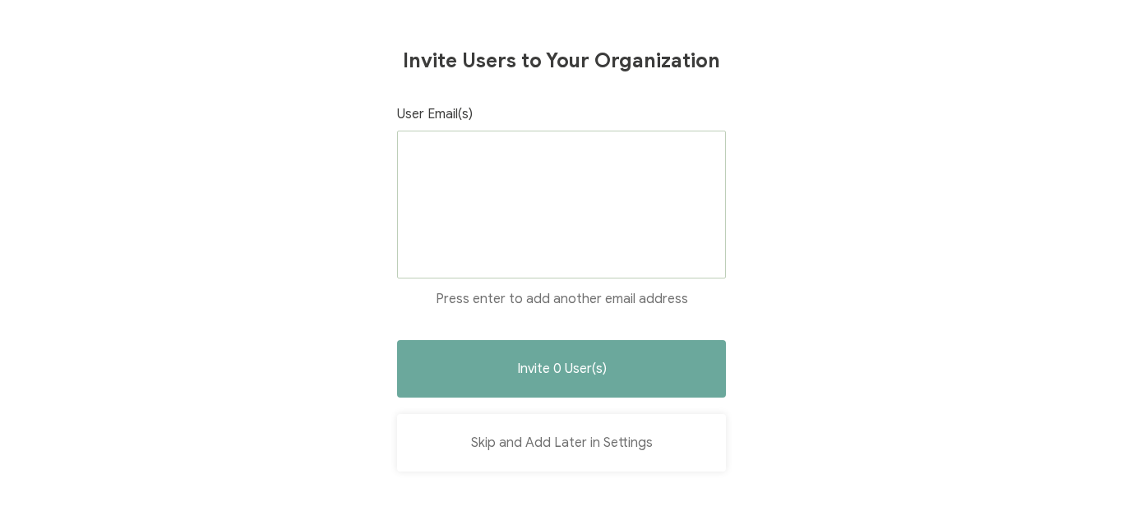
click at [552, 442] on button "Skip and Add Later in Settings" at bounding box center [561, 443] width 329 height 58
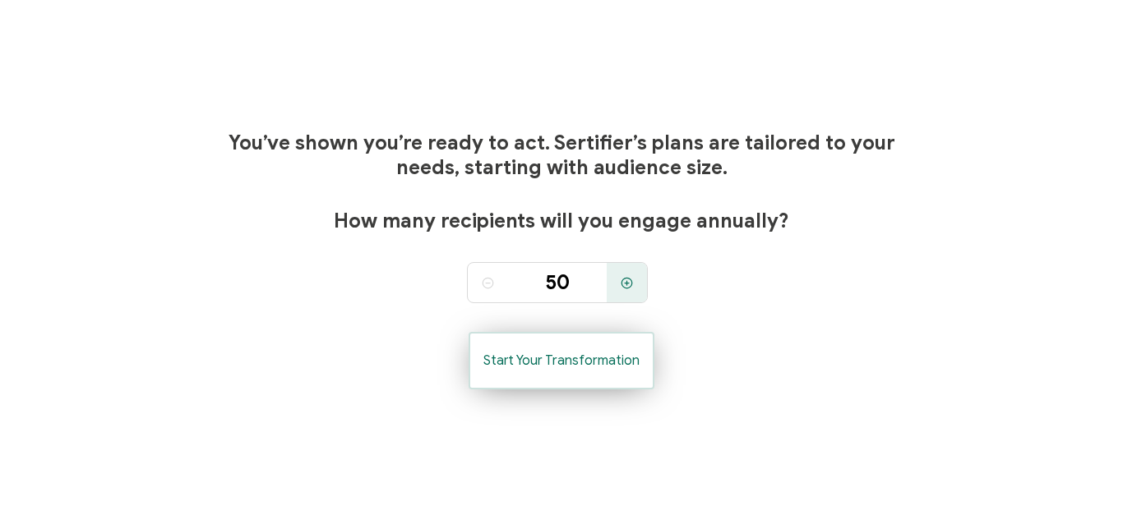
click at [586, 376] on button "Start Your Transformation" at bounding box center [561, 361] width 186 height 58
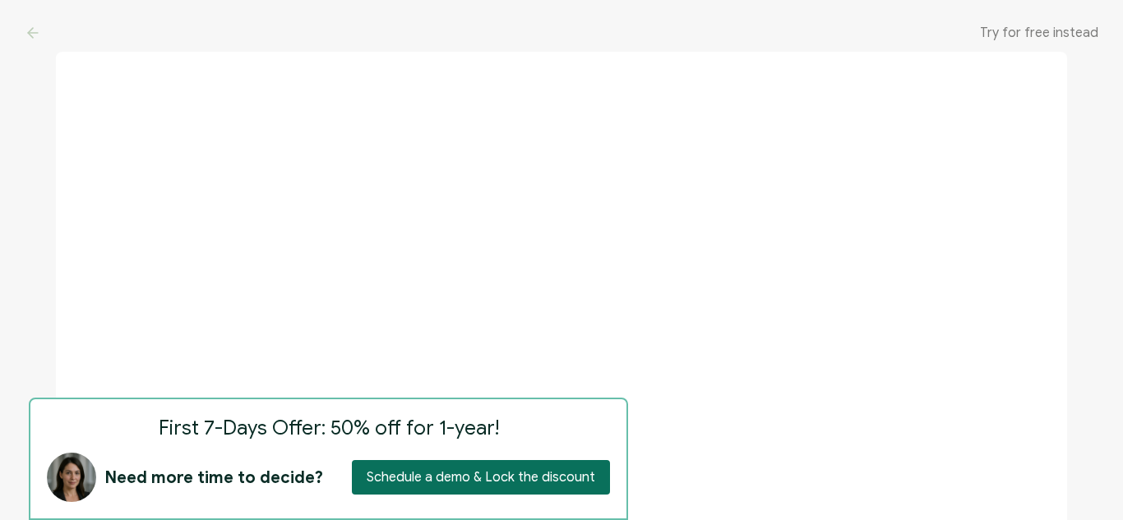
click at [1032, 38] on span "Try for free instead" at bounding box center [1039, 33] width 118 height 16
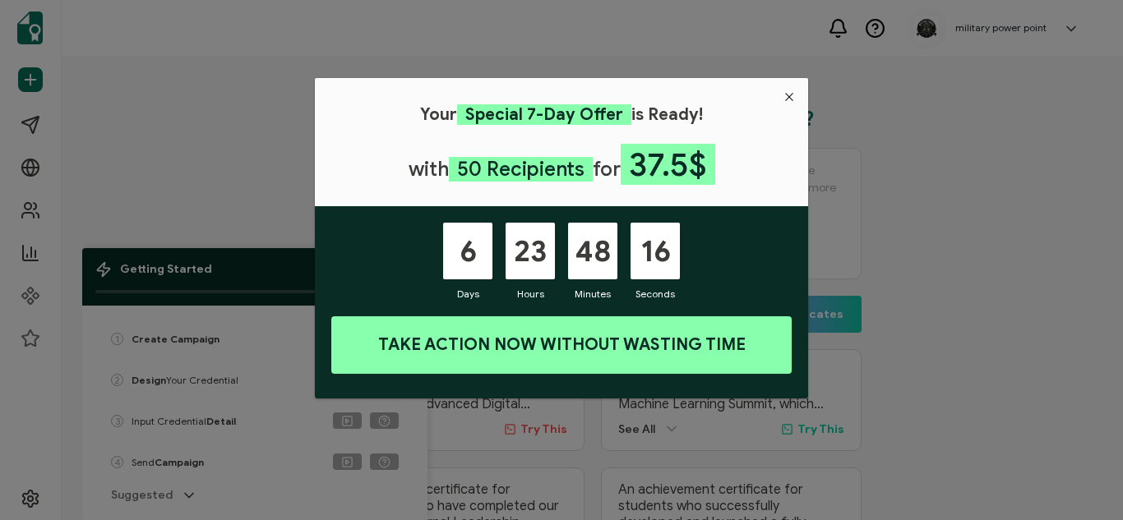
click at [410, 264] on div "6 Days 23 Hours 48 Minutes 16 Seconds TAKE ACTION NOW WITHOUT WASTING TIME" at bounding box center [561, 302] width 493 height 192
click at [792, 95] on icon "Close" at bounding box center [788, 96] width 13 height 13
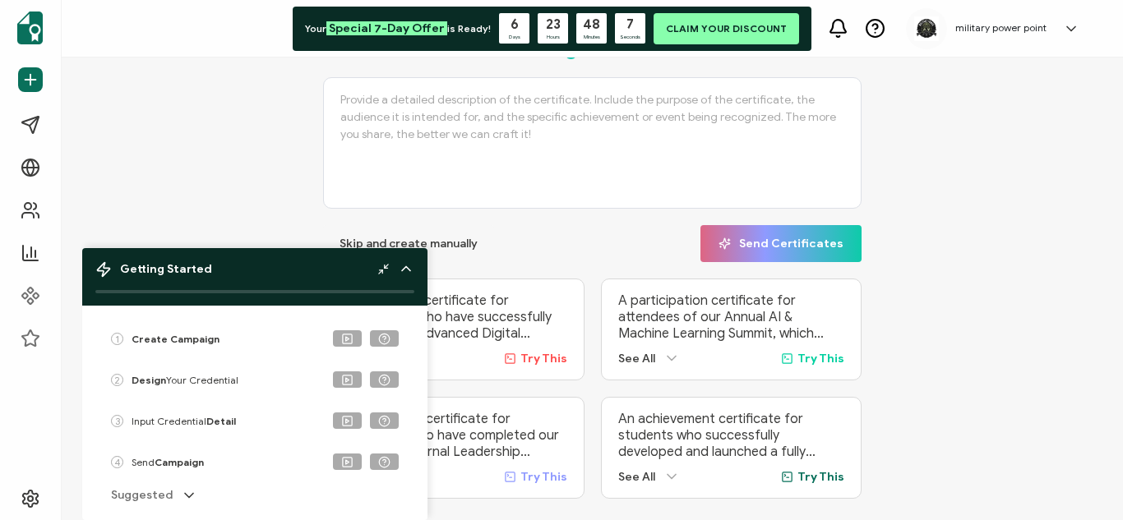
scroll to position [71, 0]
click at [445, 242] on span "Skip and create manually" at bounding box center [408, 243] width 138 height 12
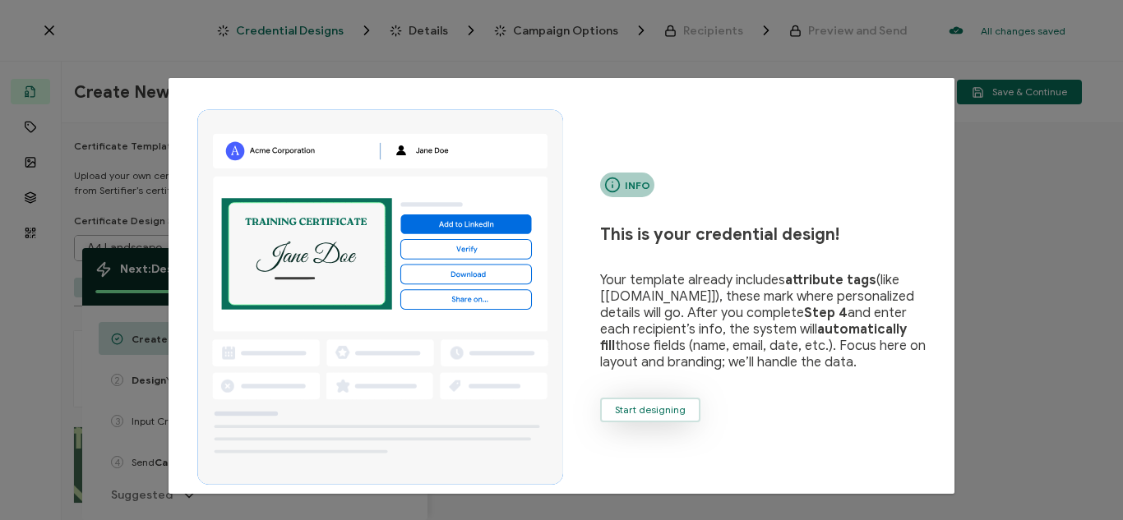
click at [666, 410] on span "Start designing" at bounding box center [650, 410] width 71 height 10
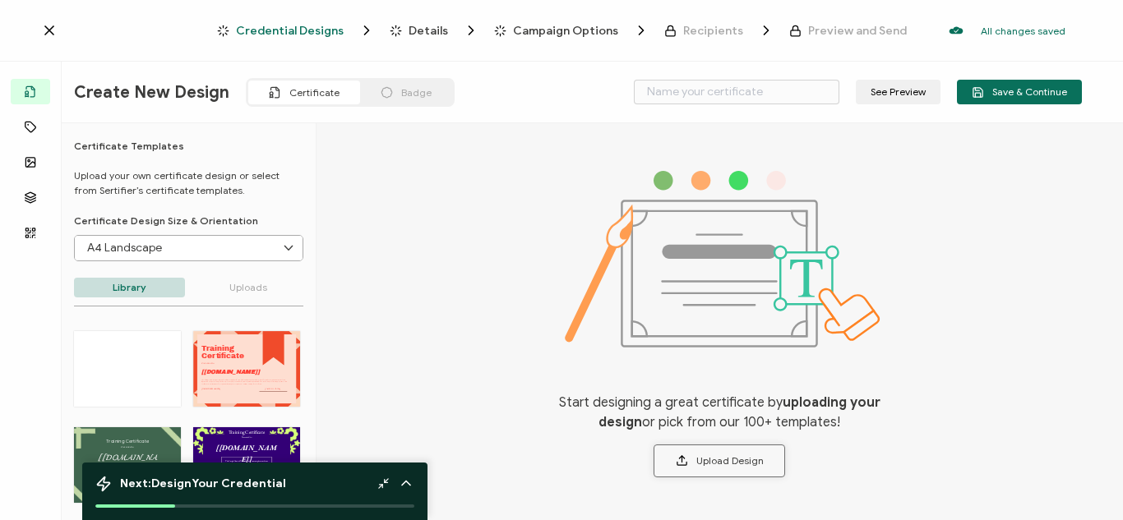
click at [720, 457] on button "Upload Design" at bounding box center [718, 461] width 131 height 33
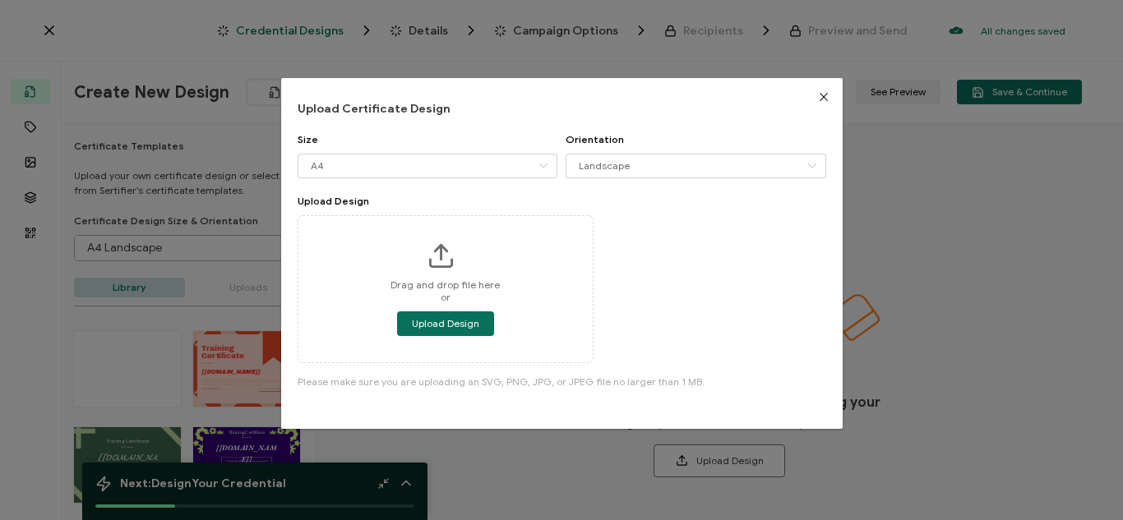
click at [820, 98] on icon "Close" at bounding box center [823, 96] width 13 height 13
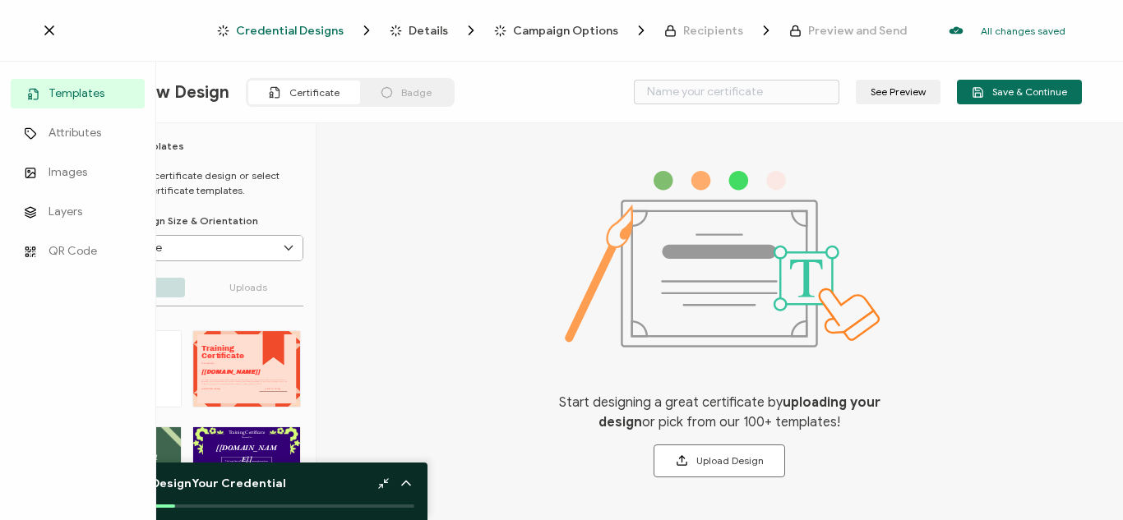
click at [61, 96] on span "Templates" at bounding box center [76, 93] width 56 height 16
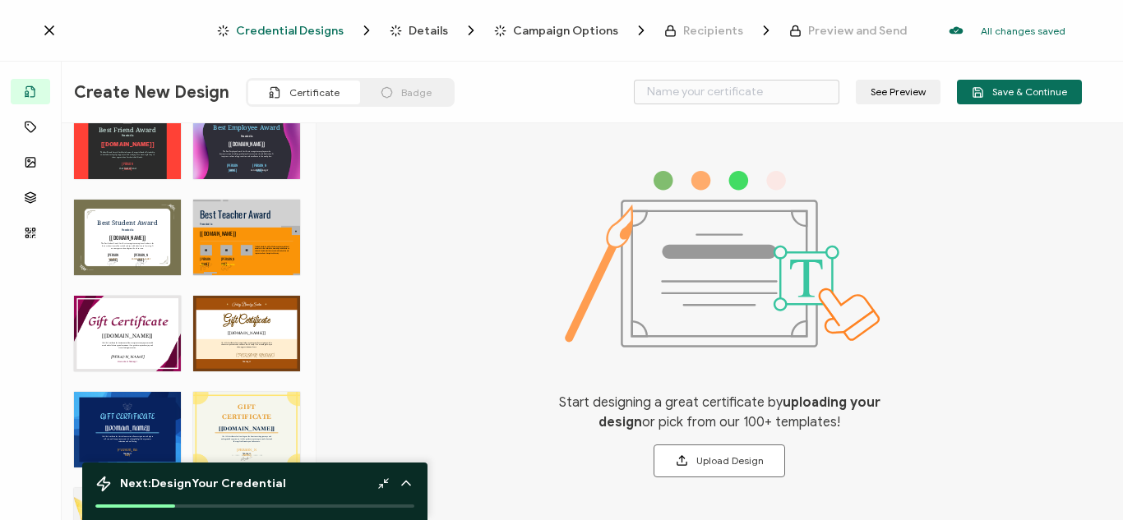
scroll to position [841, 0]
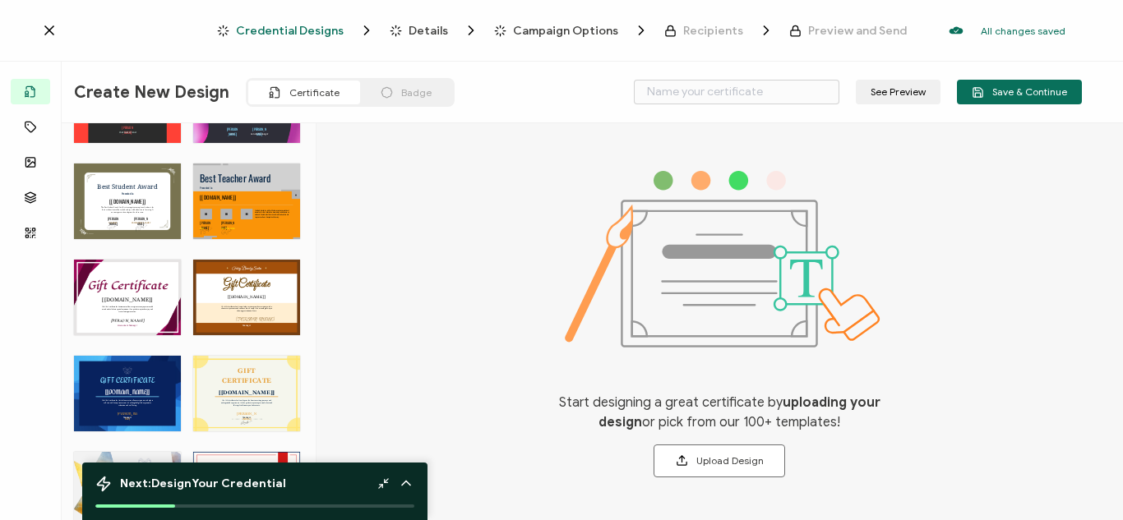
click at [155, 397] on div "GIFT CERTIFICATE The Gift Certificate for Hair Salon services allows recipients…" at bounding box center [127, 394] width 107 height 76
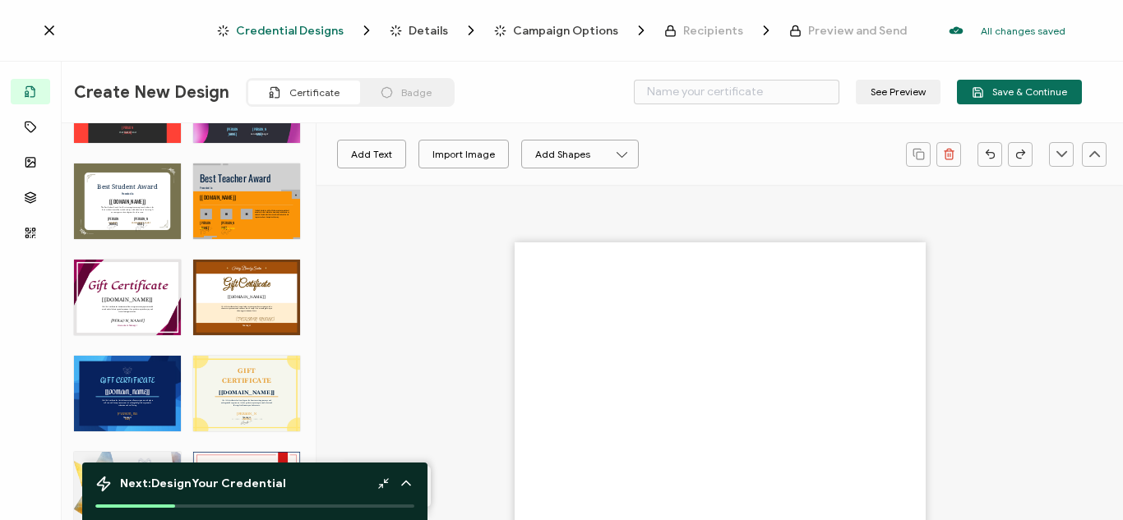
type input "Pamper"
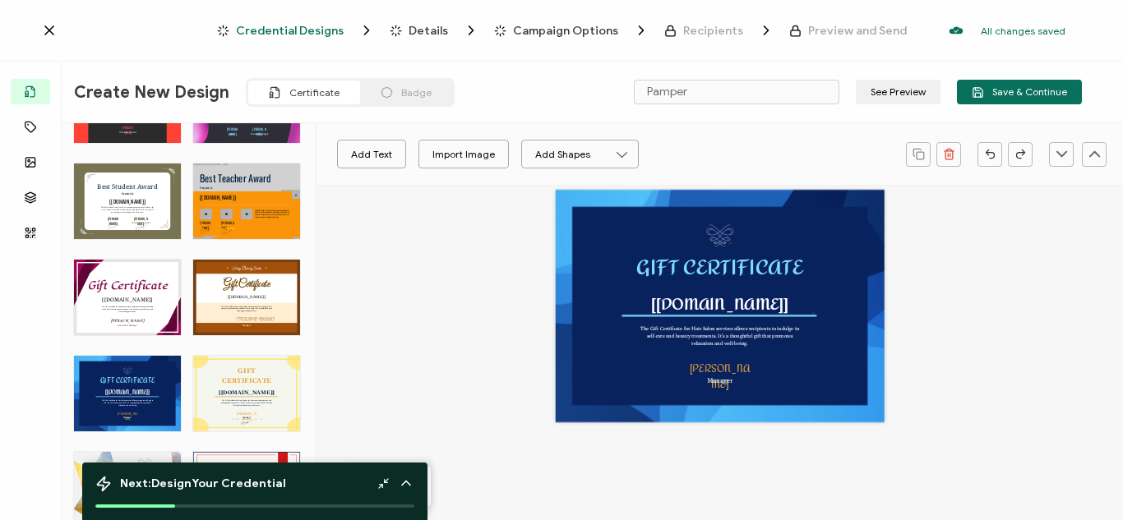
scroll to position [22, 0]
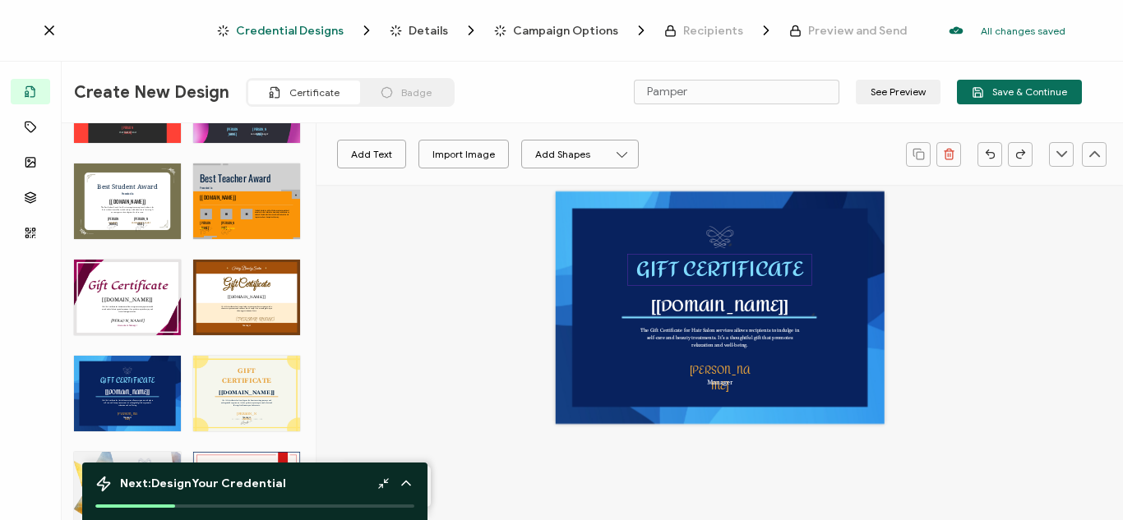
click at [798, 268] on pre "GIFT CERTIFICATE" at bounding box center [719, 269] width 167 height 40
click at [800, 271] on div "GIFT CERTIFICATE" at bounding box center [719, 270] width 185 height 32
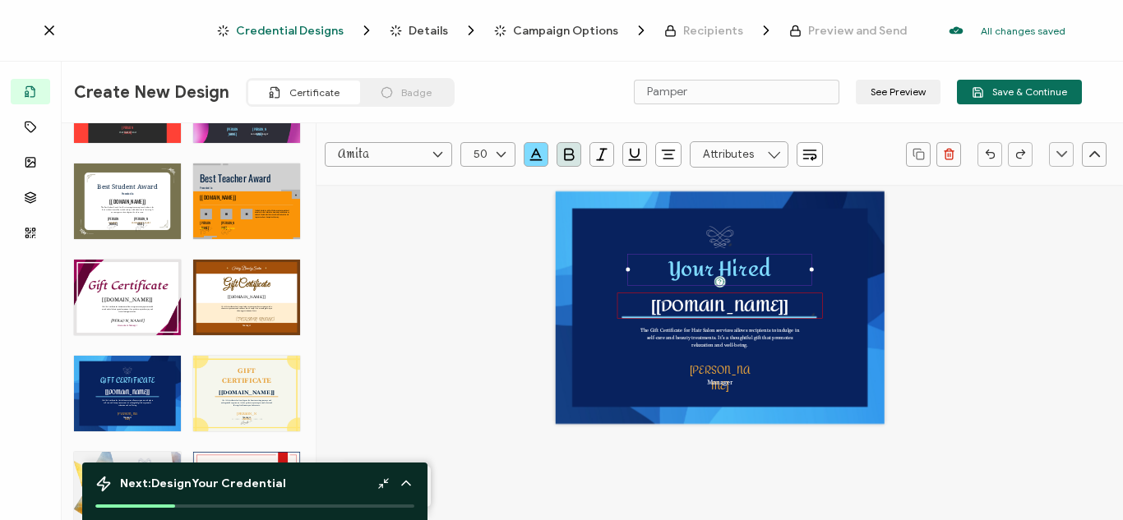
click at [786, 308] on div "The recipient’s full name, which will be automatically filled based on the info…" at bounding box center [719, 305] width 205 height 25
click at [779, 307] on div "The recipient’s full name, which will be automatically filled based on the info…" at bounding box center [719, 305] width 205 height 25
click at [790, 305] on div "The recipient’s full name, which will be automatically filled based on the info…" at bounding box center [719, 305] width 205 height 25
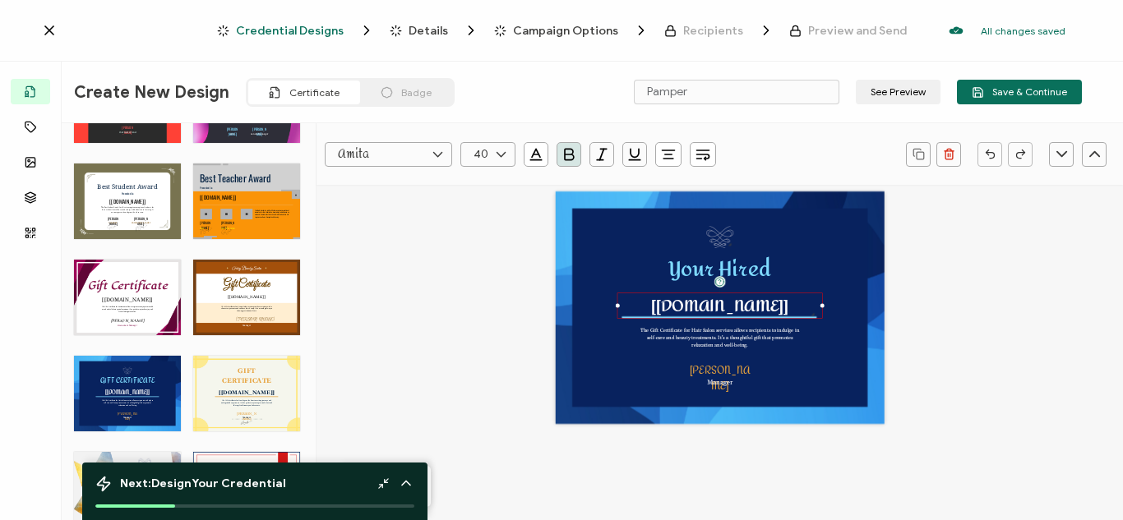
click at [790, 305] on div "The recipient’s full name, which will be automatically filled based on the info…" at bounding box center [719, 305] width 205 height 25
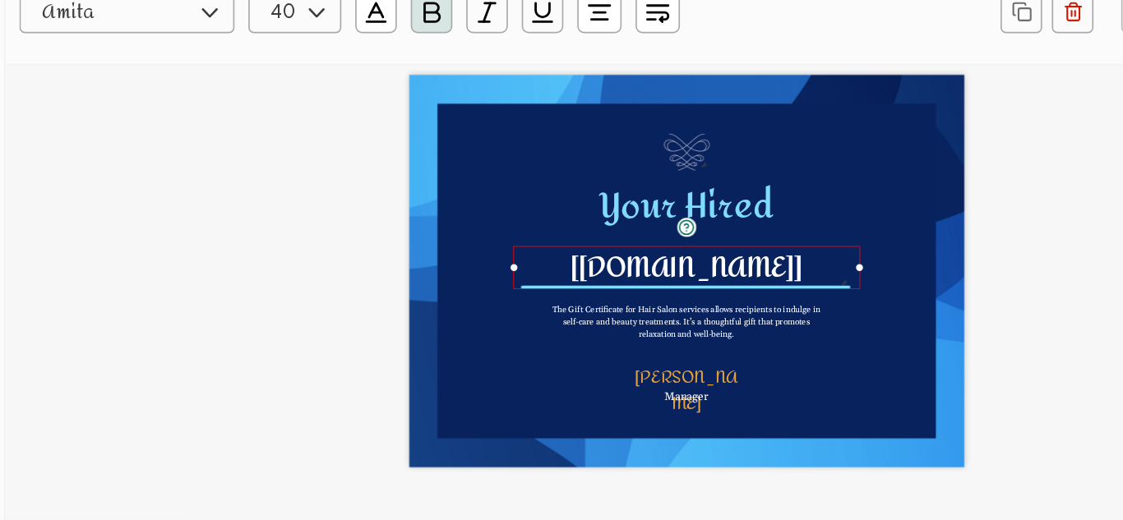
click at [731, 368] on pre "Megan White" at bounding box center [719, 378] width 61 height 35
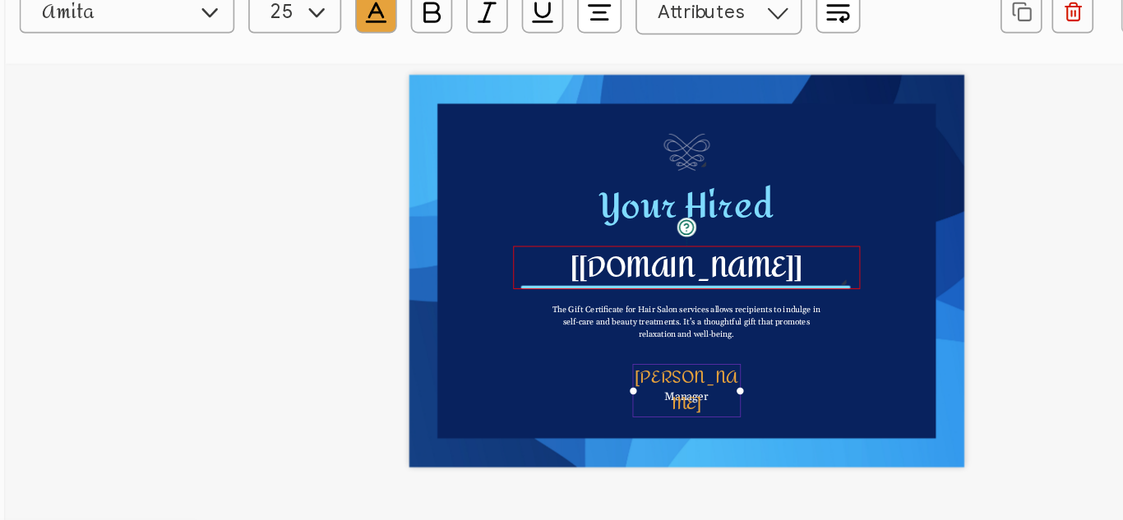
click at [786, 302] on div "The recipient’s full name, which will be automatically filled based on the info…" at bounding box center [719, 305] width 205 height 25
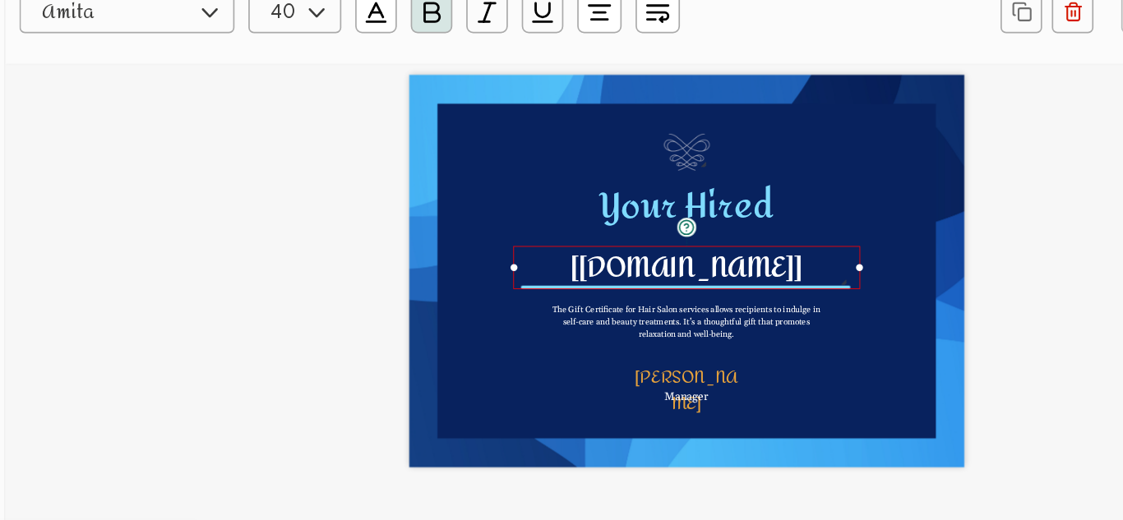
click at [786, 302] on div "The recipient’s full name, which will be automatically filled based on the info…" at bounding box center [719, 305] width 205 height 25
click at [750, 368] on div at bounding box center [751, 378] width 3 height 31
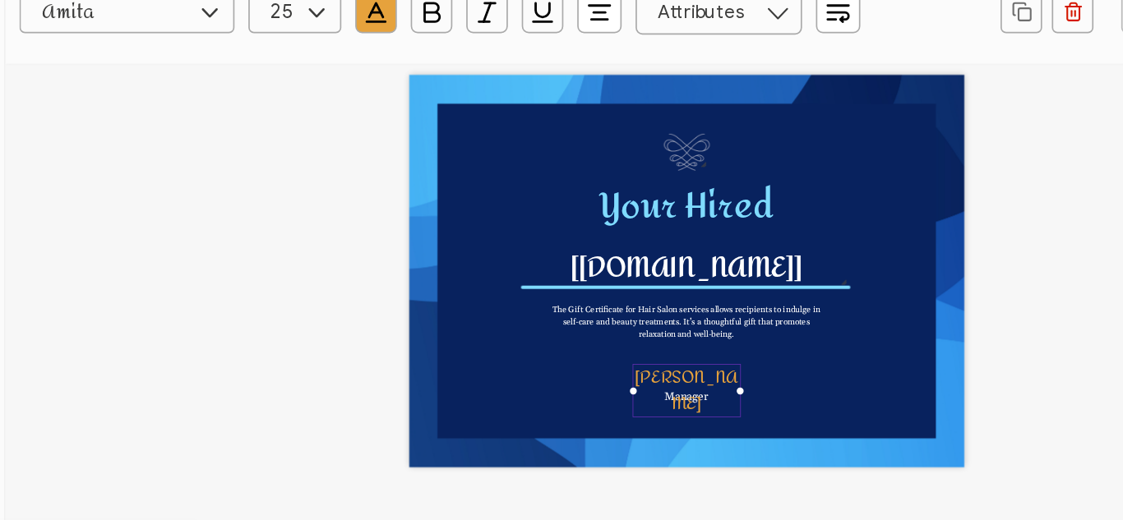
click at [745, 369] on pre "Megan White" at bounding box center [719, 378] width 61 height 35
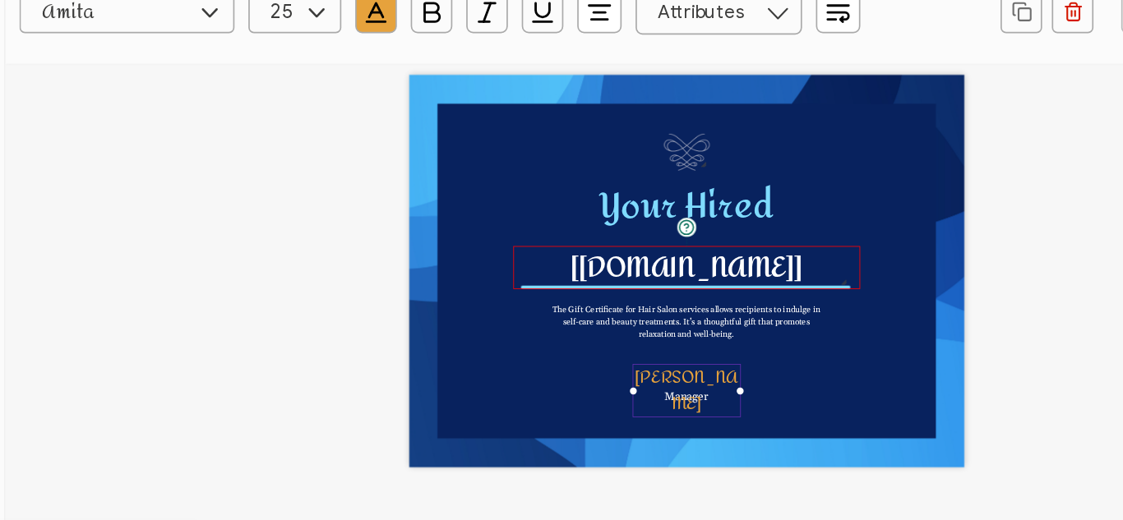
click at [777, 307] on pre "[recipient.name]" at bounding box center [720, 306] width 138 height 32
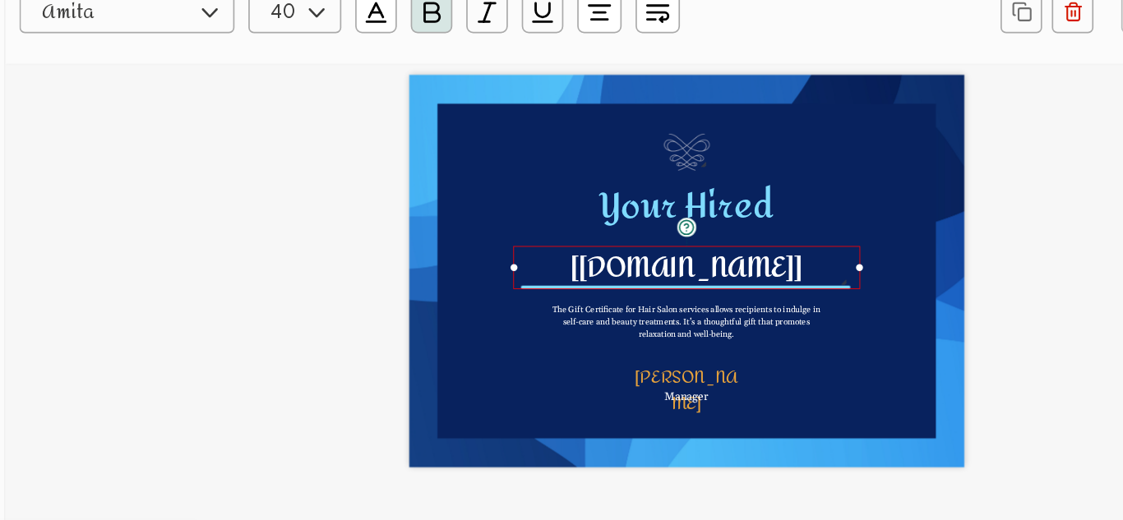
click at [785, 305] on div "The recipient’s full name, which will be automatically filled based on the info…" at bounding box center [719, 305] width 205 height 25
click at [749, 305] on pre "[recipient.name]" at bounding box center [720, 306] width 138 height 32
click at [674, 299] on pre "[recipient.name]" at bounding box center [720, 306] width 138 height 32
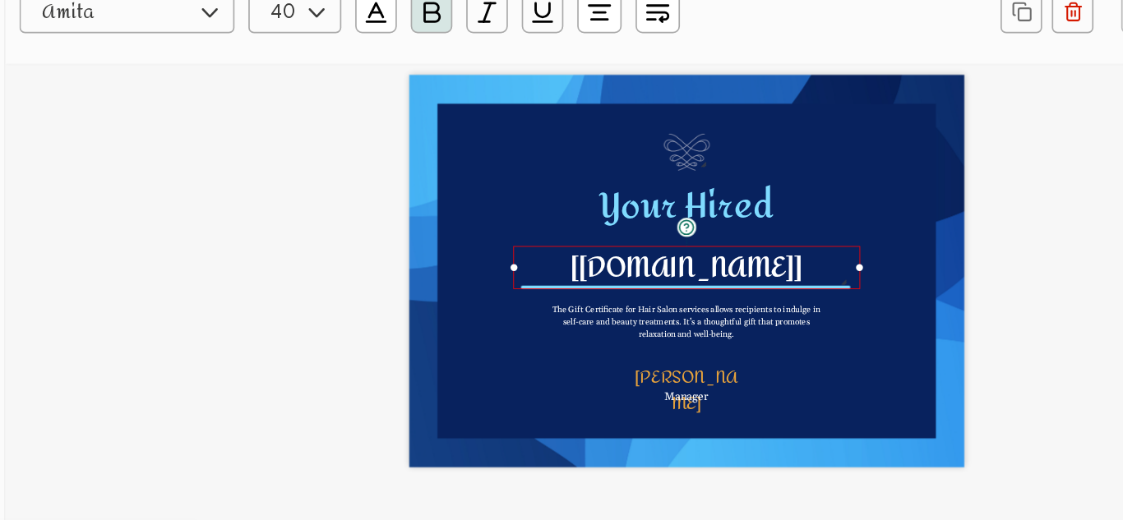
click at [674, 299] on pre "[recipient.name]" at bounding box center [720, 306] width 138 height 32
click at [675, 300] on pre "[recipient.name]" at bounding box center [720, 306] width 138 height 32
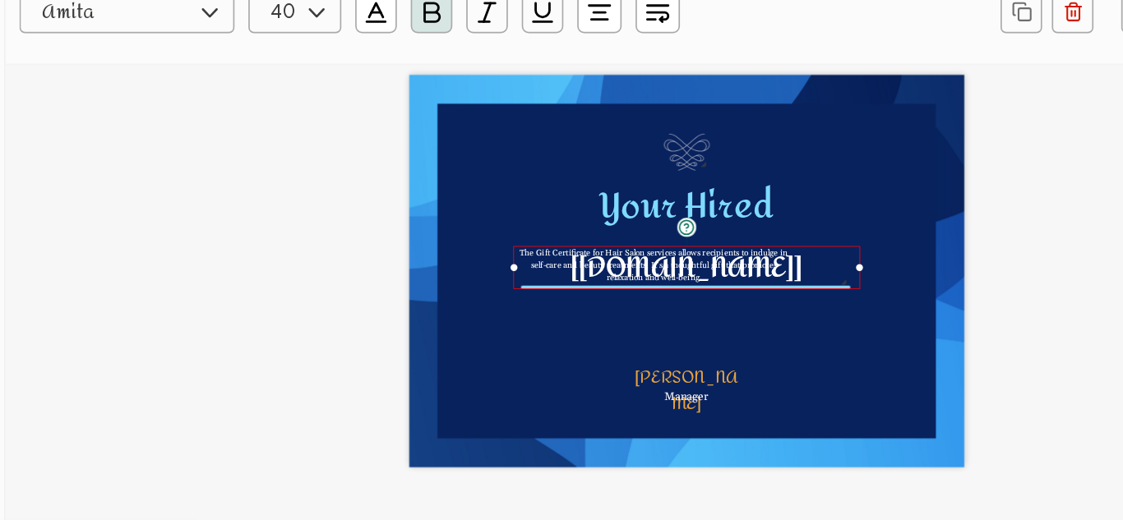
click at [686, 300] on pre "[recipient.name]" at bounding box center [720, 306] width 138 height 32
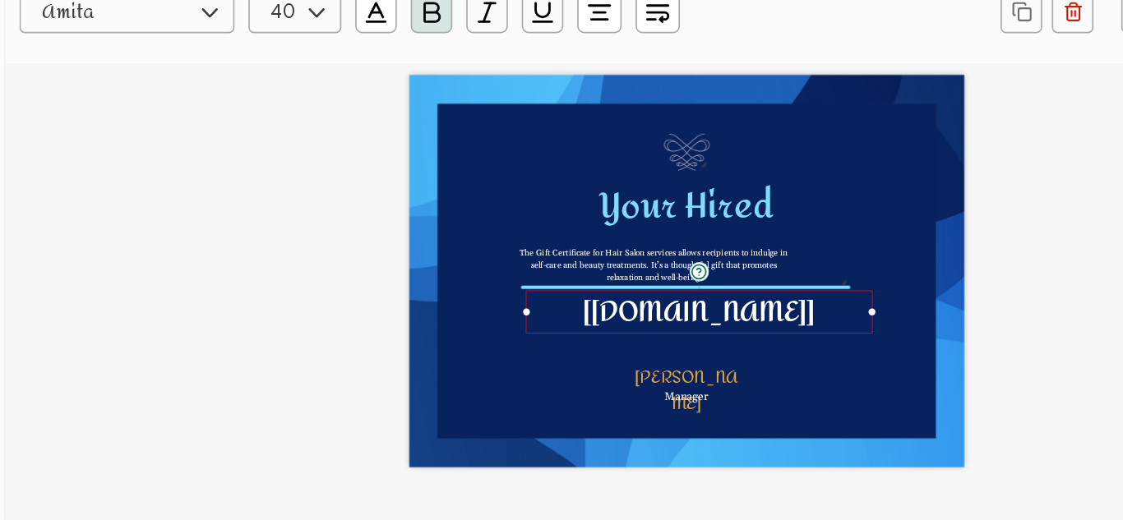
drag, startPoint x: 682, startPoint y: 298, endPoint x: 690, endPoint y: 325, distance: 27.6
click at [690, 325] on pre "[recipient.name]" at bounding box center [727, 332] width 138 height 32
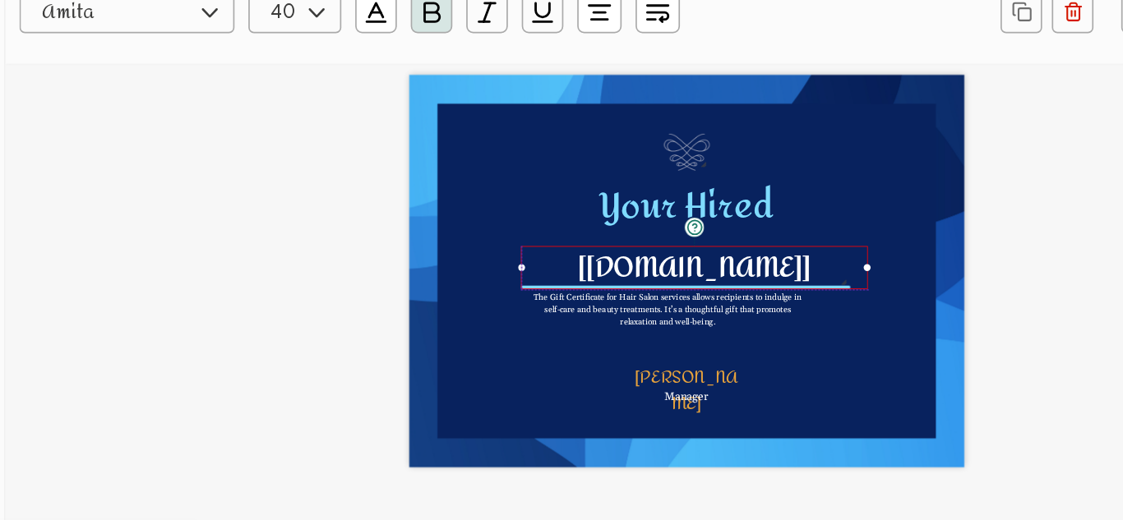
drag, startPoint x: 722, startPoint y: 327, endPoint x: 719, endPoint y: 302, distance: 25.7
click at [719, 302] on pre "[recipient.name]" at bounding box center [725, 306] width 138 height 32
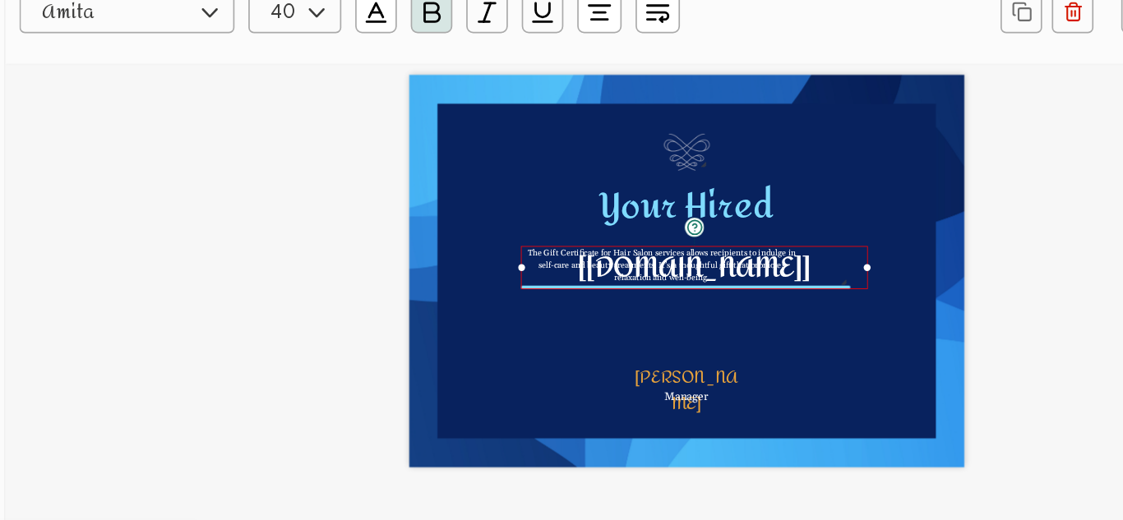
click at [630, 299] on div "The recipient’s full name, which will be automatically filled based on the info…" at bounding box center [723, 305] width 205 height 25
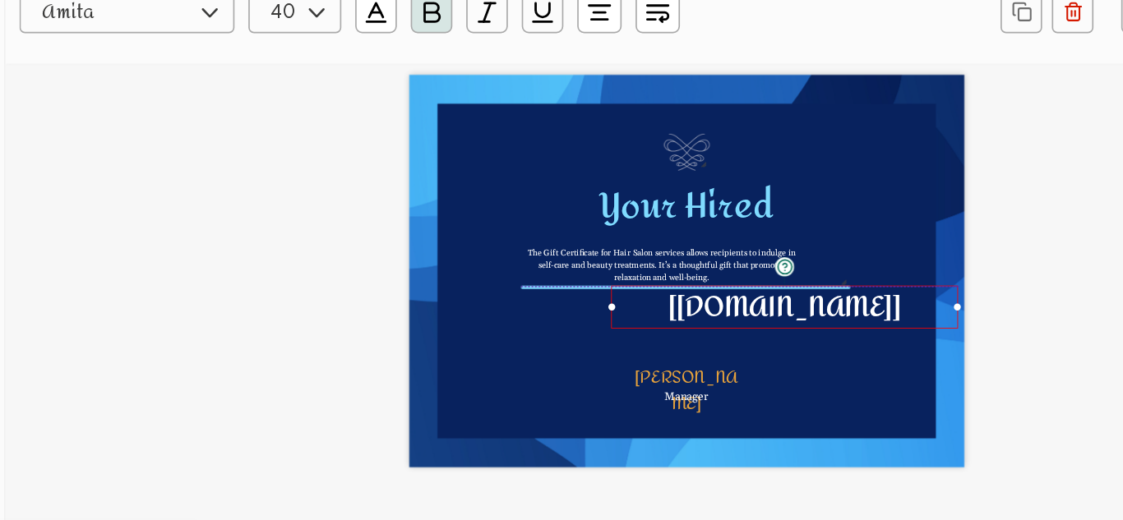
drag, startPoint x: 633, startPoint y: 300, endPoint x: 685, endPoint y: 329, distance: 59.9
click at [685, 329] on div "The recipient’s full name, which will be automatically filled based on the info…" at bounding box center [777, 328] width 205 height 25
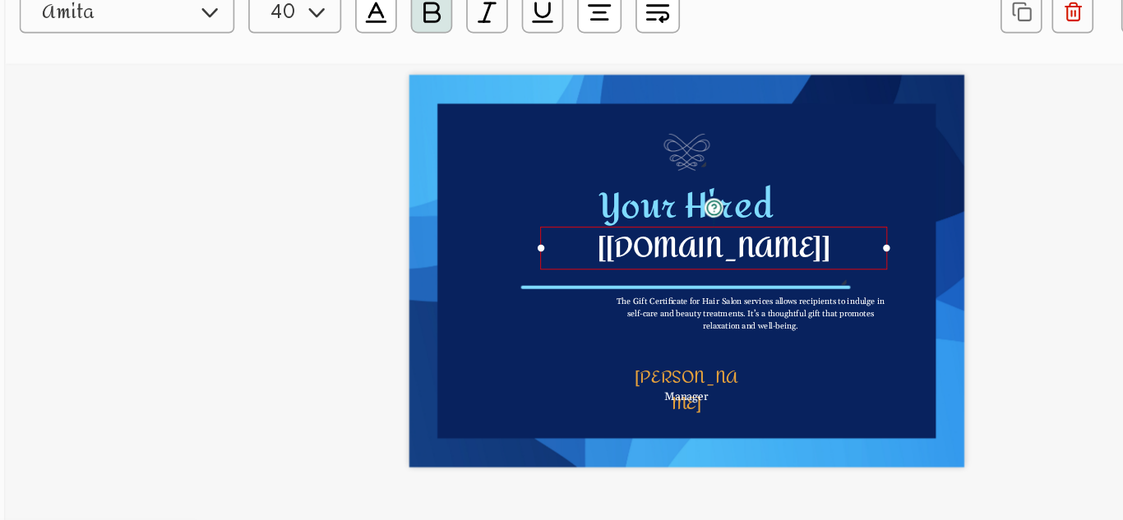
drag, startPoint x: 708, startPoint y: 335, endPoint x: 667, endPoint y: 295, distance: 57.5
click at [667, 295] on div "The recipient’s full name, which will be automatically filled based on the info…" at bounding box center [735, 294] width 205 height 25
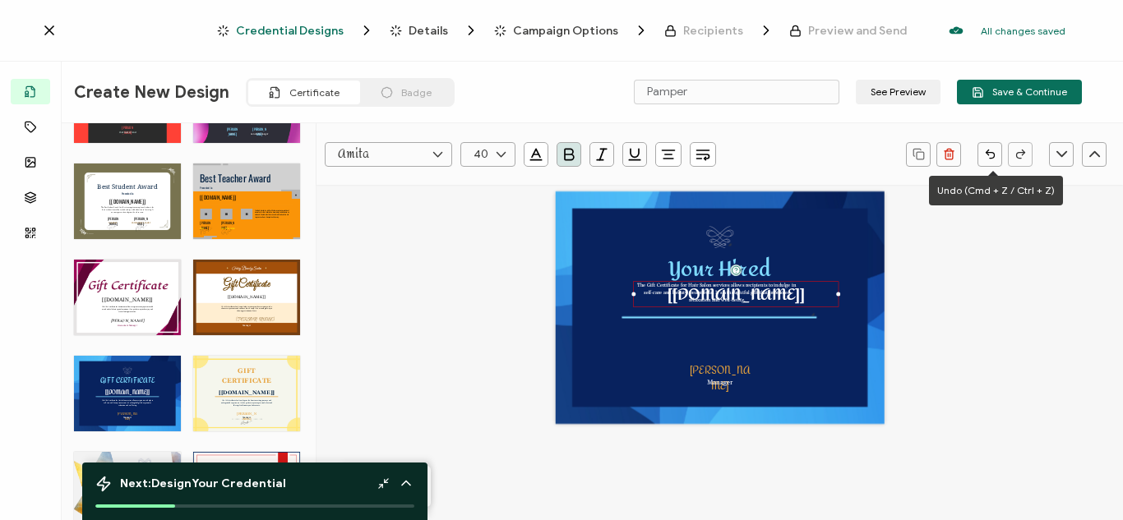
click at [993, 152] on icon "button" at bounding box center [990, 154] width 12 height 12
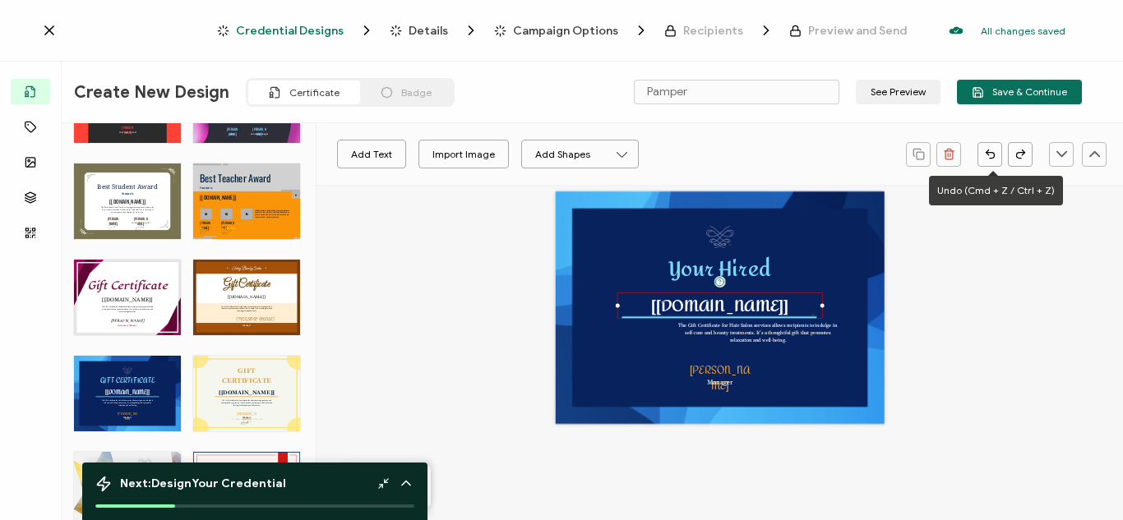
click at [993, 152] on icon "button" at bounding box center [990, 154] width 12 height 12
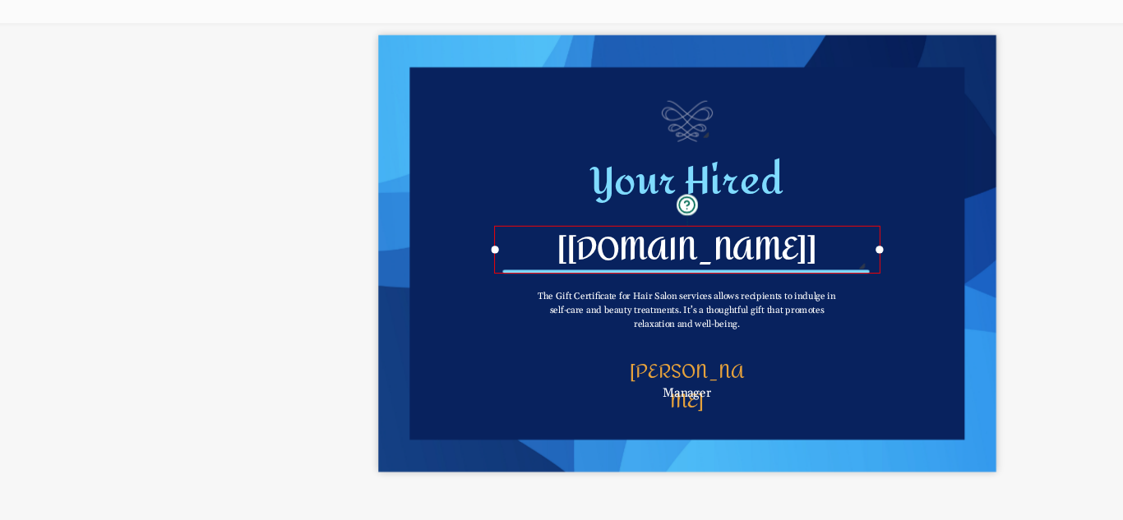
click at [740, 349] on div "Your Hired The Gift Certificate for Hair Salon services allows recipients to in…" at bounding box center [720, 307] width 329 height 233
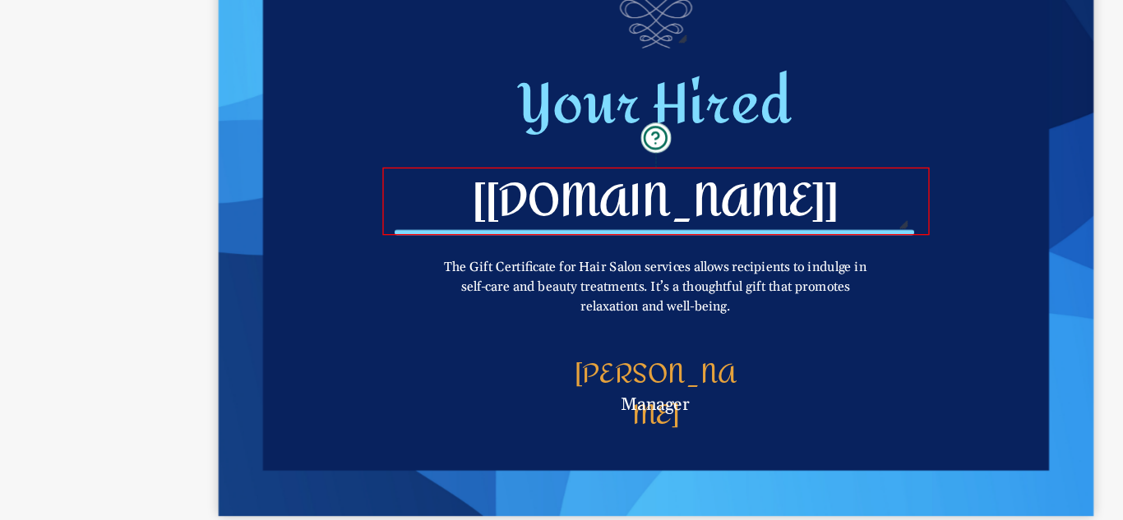
click at [777, 324] on div "Your Hired The Gift Certificate for Hair Salon services allows recipients to in…" at bounding box center [720, 307] width 329 height 233
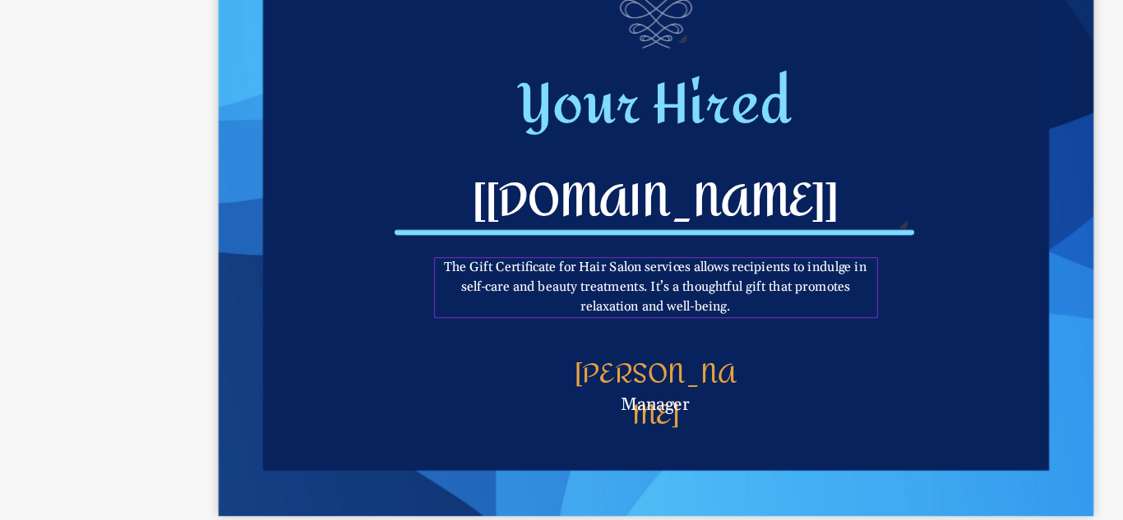
click at [739, 342] on pre "The Gift Certificate for Hair Salon services allows recipients to indulge in se…" at bounding box center [720, 338] width 160 height 21
click at [751, 346] on div "The Gift Certificate for Hair Salon services allows recipients to indulge in se…" at bounding box center [719, 338] width 167 height 23
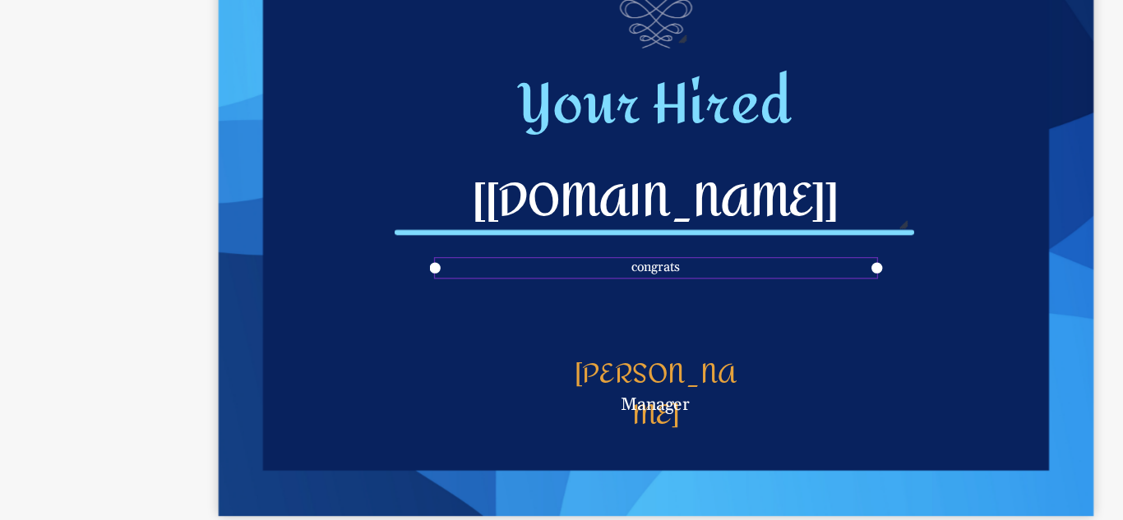
drag, startPoint x: 731, startPoint y: 330, endPoint x: 729, endPoint y: 346, distance: 15.7
click at [729, 346] on div "Your Hired congrats The recipient’s full name, which will be automatically fill…" at bounding box center [720, 307] width 329 height 233
click at [721, 329] on pre "congrats" at bounding box center [720, 331] width 18 height 7
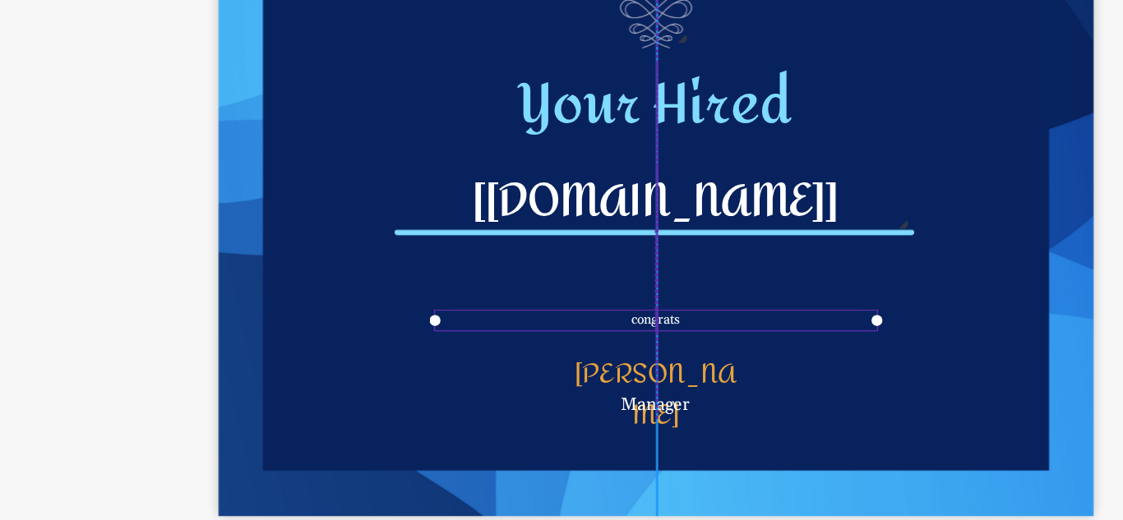
drag, startPoint x: 715, startPoint y: 329, endPoint x: 716, endPoint y: 349, distance: 20.6
click at [716, 349] on pre "congrats" at bounding box center [720, 351] width 18 height 7
click at [740, 330] on div "Your Hired congrats The recipient’s full name, which will be automatically fill…" at bounding box center [720, 307] width 329 height 233
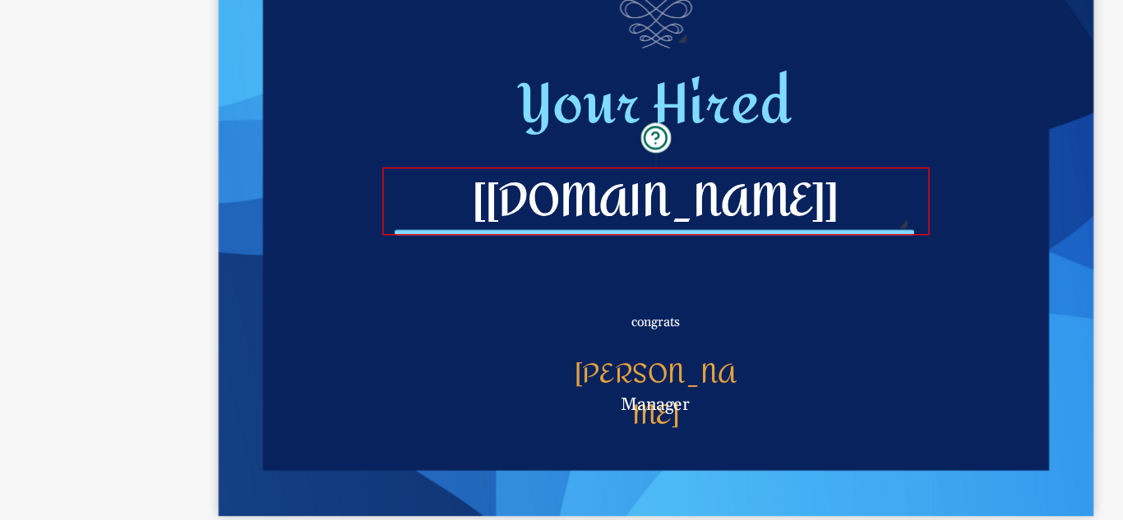
click at [722, 306] on pre "[recipient.name]" at bounding box center [720, 306] width 138 height 32
click at [782, 306] on div "The recipient’s full name, which will be automatically filled based on the info…" at bounding box center [719, 305] width 205 height 25
click at [782, 305] on div "The recipient’s full name, which will be automatically filled based on the info…" at bounding box center [719, 305] width 205 height 25
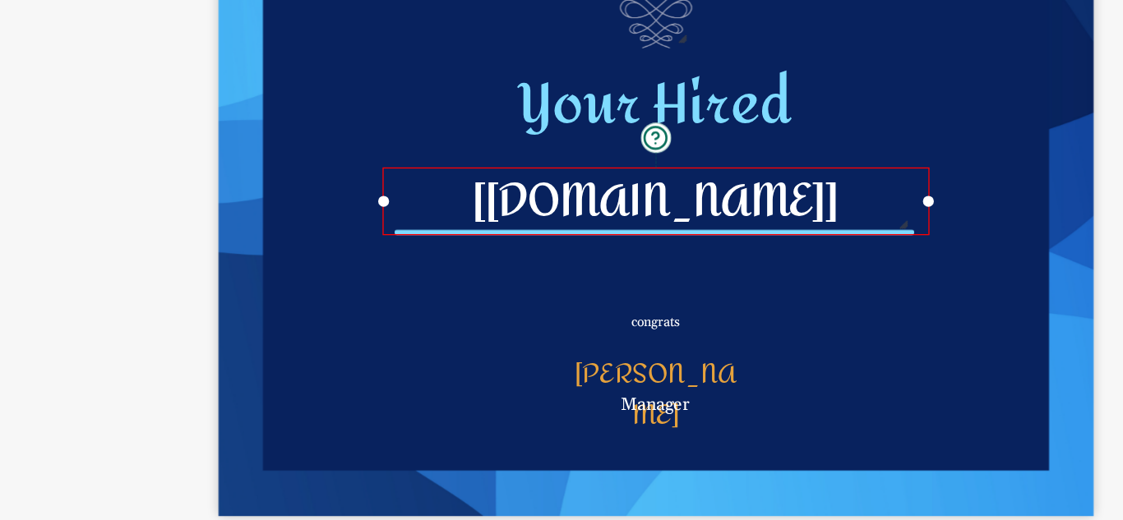
click at [782, 305] on div "The recipient’s full name, which will be automatically filled based on the info…" at bounding box center [719, 305] width 205 height 25
click at [773, 306] on pre "[recipient.name]" at bounding box center [720, 306] width 138 height 32
click at [760, 304] on pre "[recipient.name]" at bounding box center [720, 306] width 138 height 32
drag, startPoint x: 774, startPoint y: 298, endPoint x: 756, endPoint y: 303, distance: 18.7
click at [756, 303] on pre "[recipient.name]" at bounding box center [720, 306] width 138 height 32
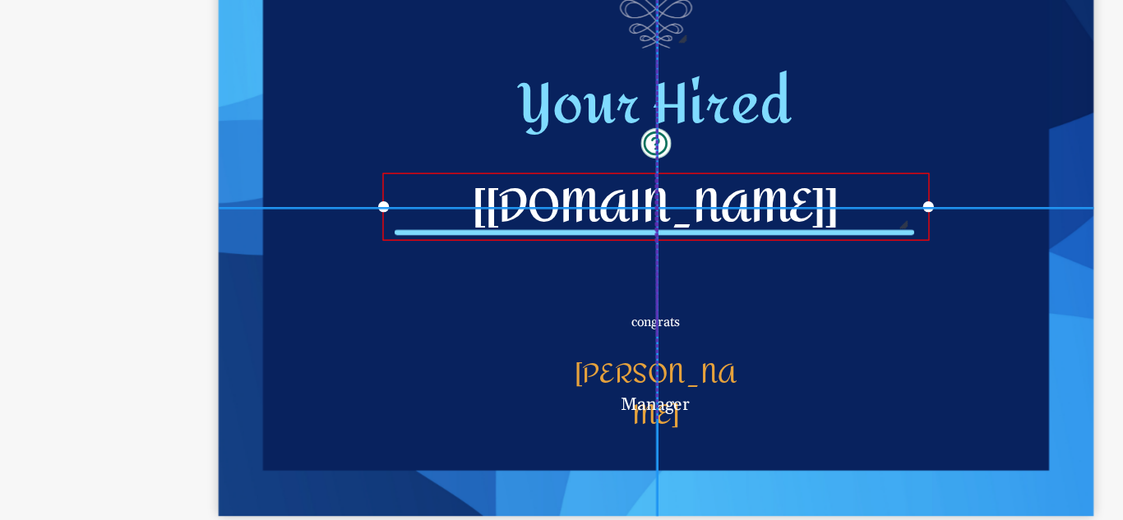
click at [755, 306] on pre "[recipient.name]" at bounding box center [720, 308] width 138 height 32
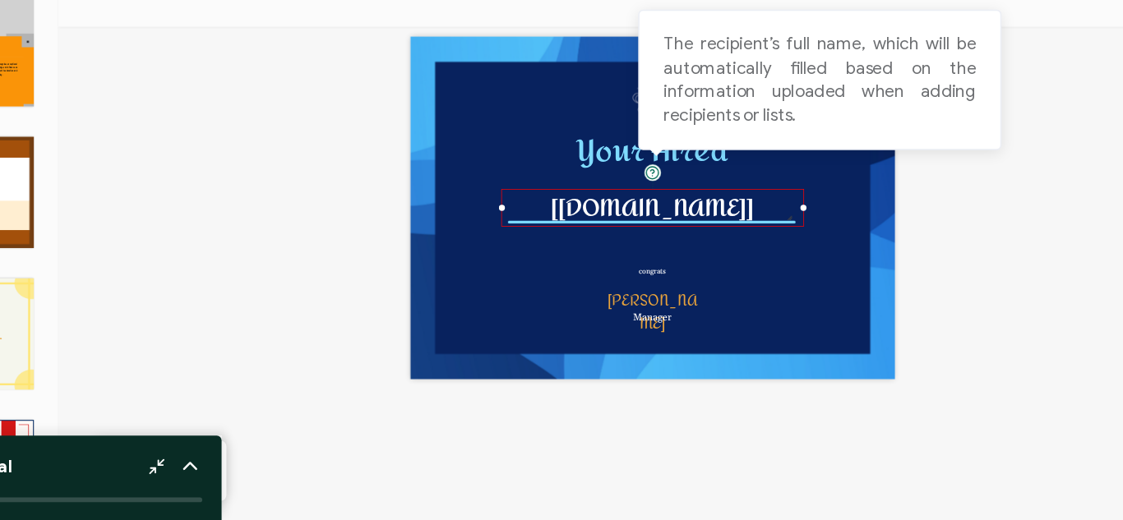
scroll to position [0, 0]
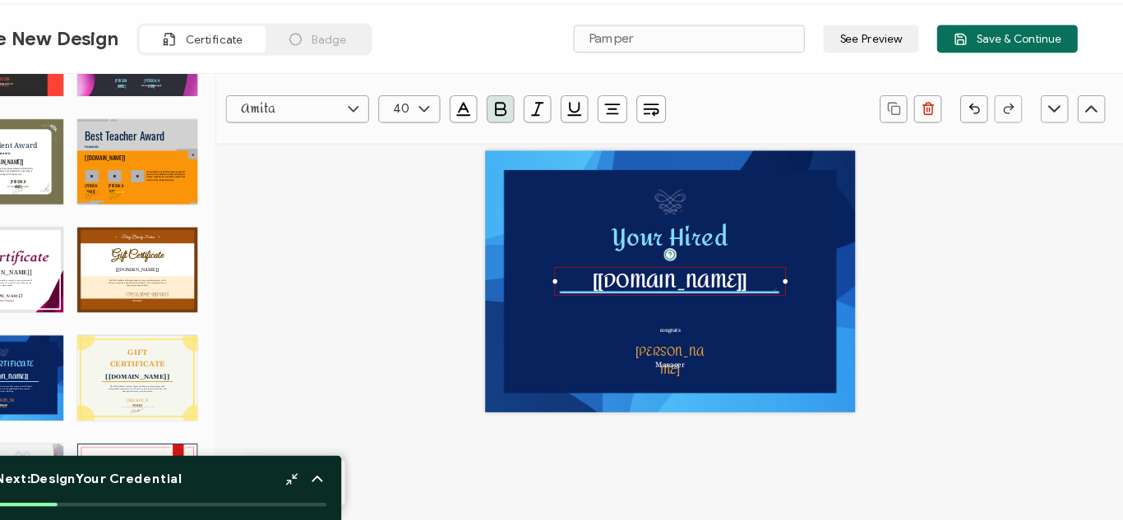
click at [680, 302] on pre "[recipient.name]" at bounding box center [720, 308] width 138 height 32
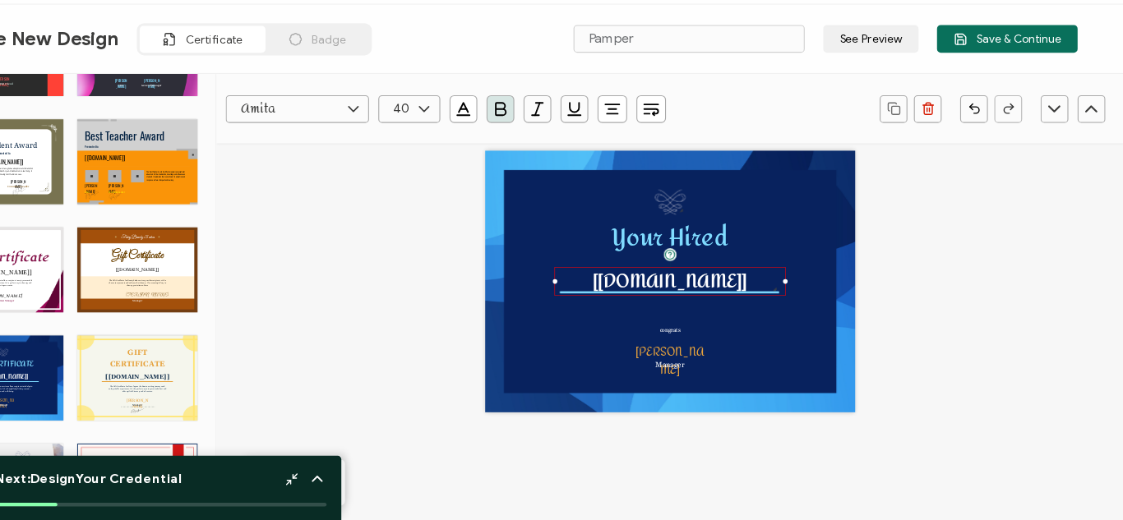
click at [680, 302] on pre "[recipient.name]" at bounding box center [720, 308] width 138 height 32
click at [681, 300] on pre "[recipient.name]" at bounding box center [720, 304] width 138 height 32
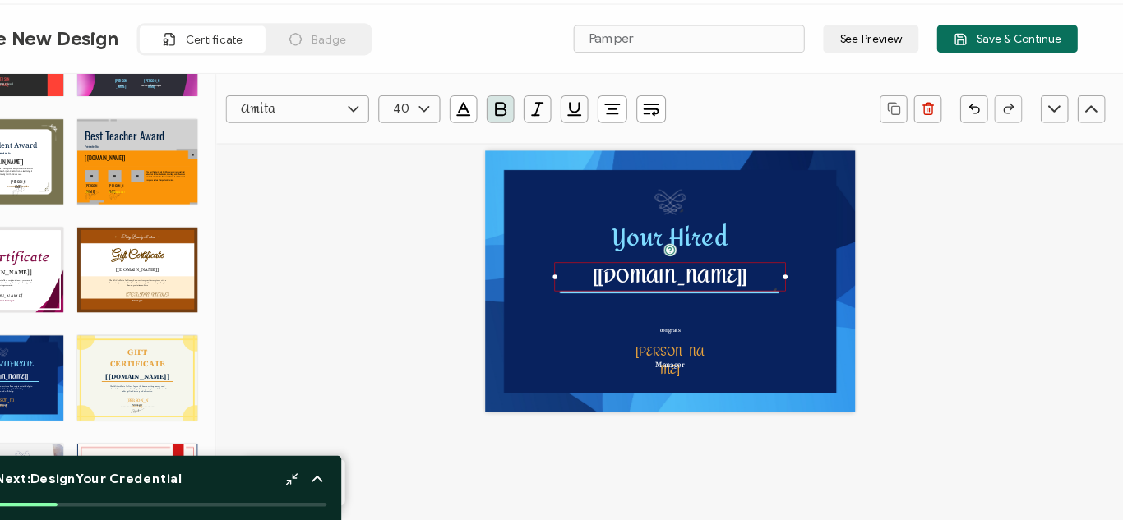
click at [781, 302] on div "[recipient.name]" at bounding box center [719, 303] width 205 height 25
click at [761, 305] on pre "[recipient.name]" at bounding box center [720, 304] width 138 height 32
click at [768, 301] on pre "[recipient.name]" at bounding box center [720, 304] width 138 height 32
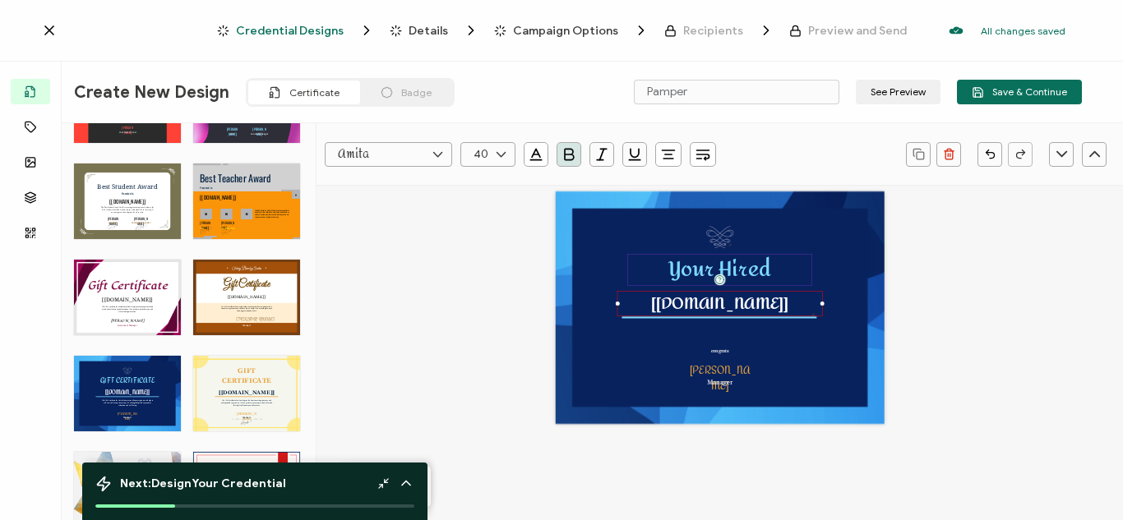
click at [755, 261] on pre "Your Hired" at bounding box center [720, 269] width 104 height 40
click at [442, 154] on icon at bounding box center [437, 154] width 21 height 25
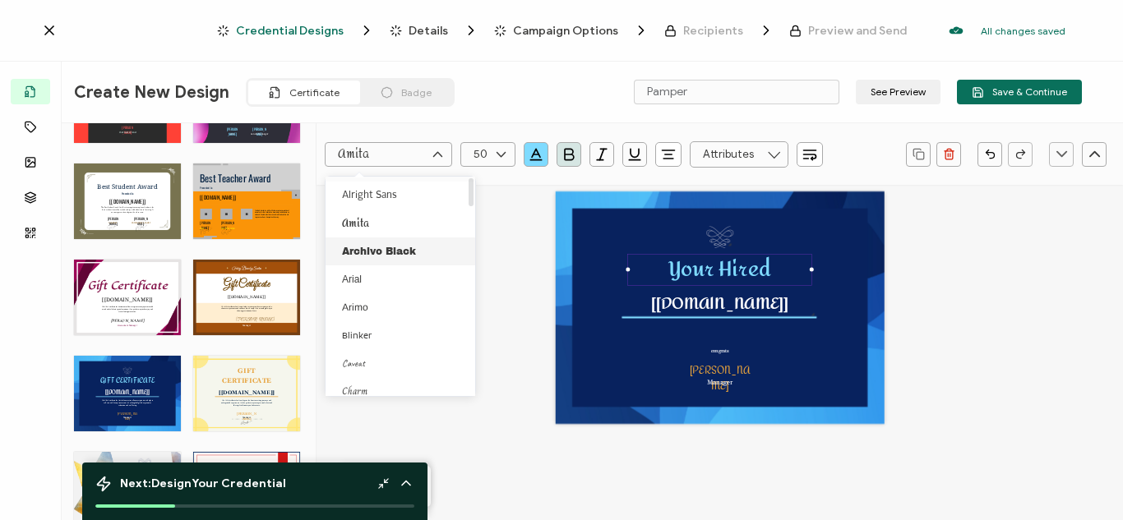
click at [387, 252] on span "Archivo Black" at bounding box center [379, 252] width 74 height 12
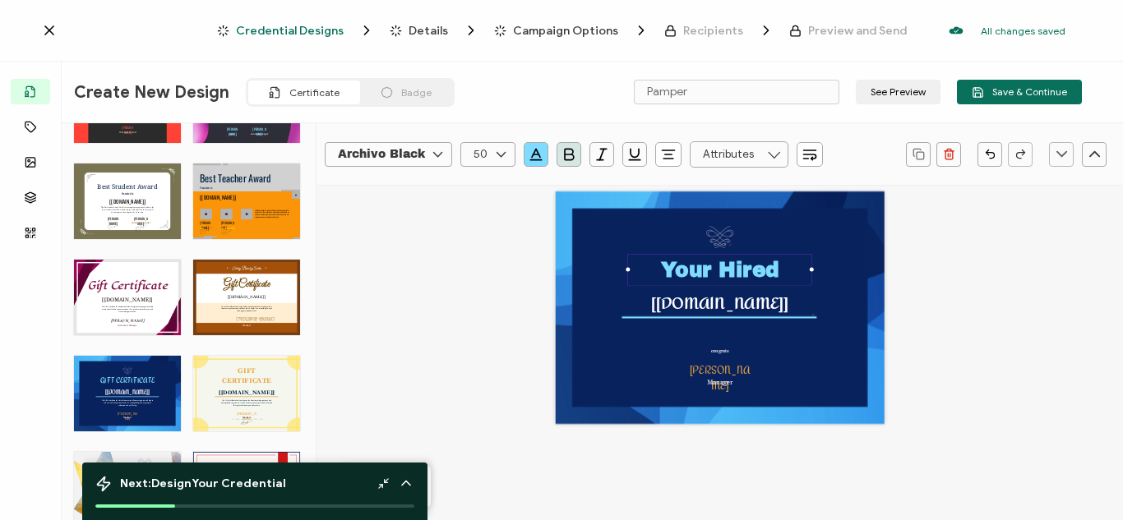
click at [393, 158] on input "Archivo Black" at bounding box center [388, 154] width 127 height 25
click at [375, 316] on span "Cinzel" at bounding box center [359, 317] width 35 height 13
type input "Cinzel"
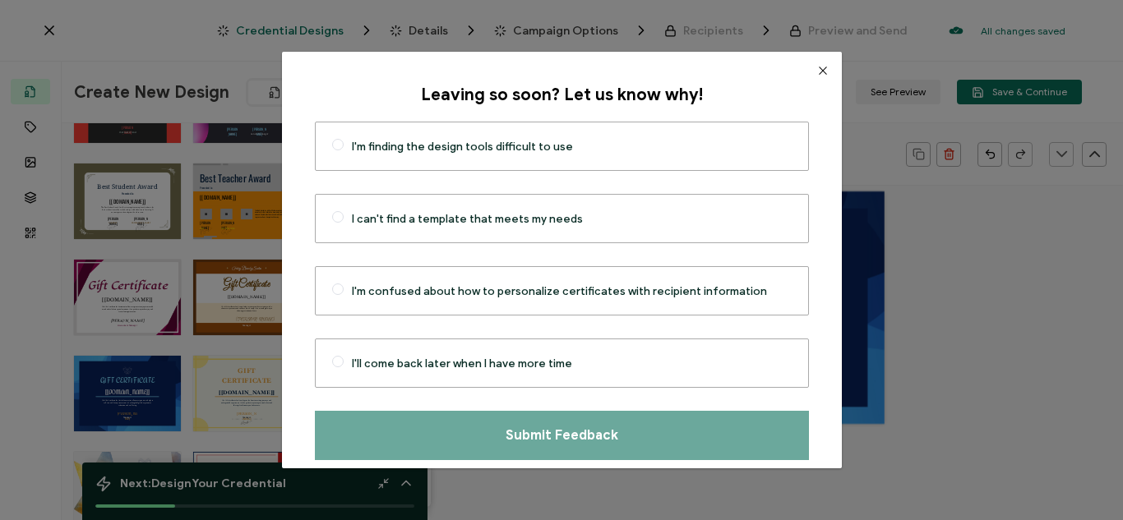
click at [816, 64] on icon "Close" at bounding box center [822, 70] width 13 height 13
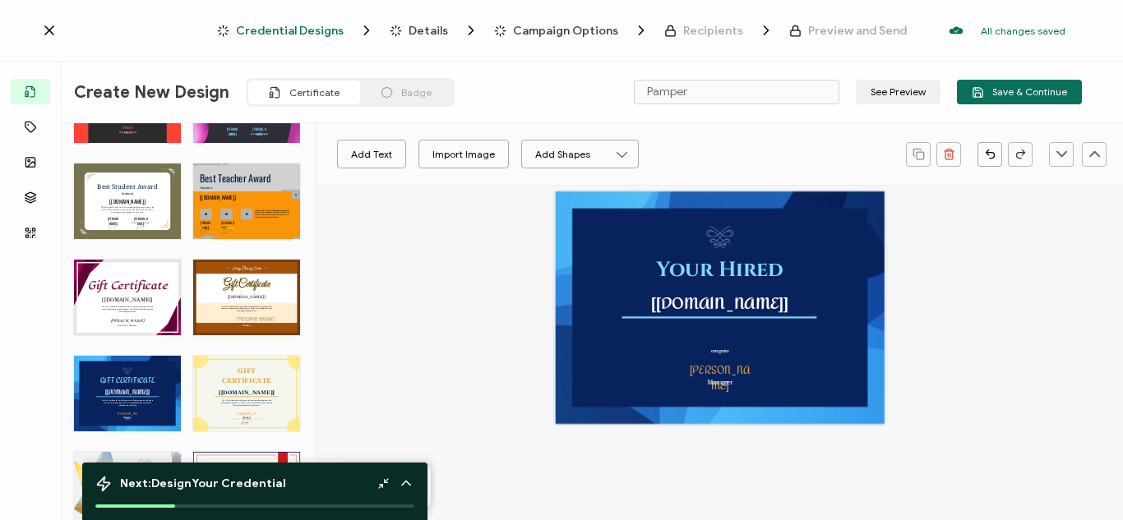
click at [584, 202] on div "Your Hired congrats [recipient.name] Zane Bentsen Manager" at bounding box center [720, 307] width 329 height 233
click at [544, 156] on button "Add Shapes" at bounding box center [580, 154] width 118 height 29
click at [386, 216] on div "Add Text Import Image Add Shapes Your Hired congrats [recipient.name] Zane Bent…" at bounding box center [719, 482] width 806 height 638
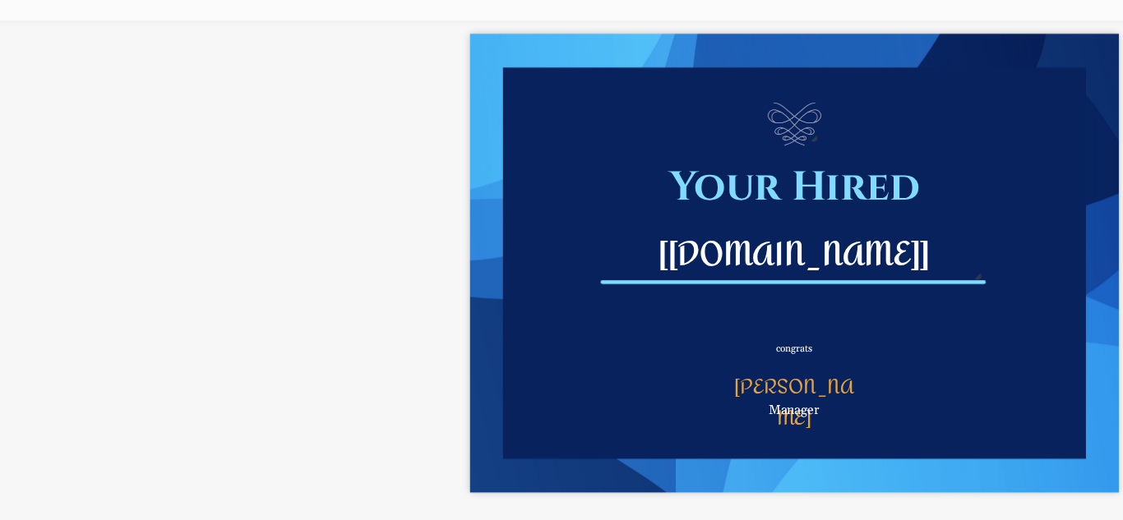
click at [702, 307] on pre "[recipient.name]" at bounding box center [720, 304] width 138 height 32
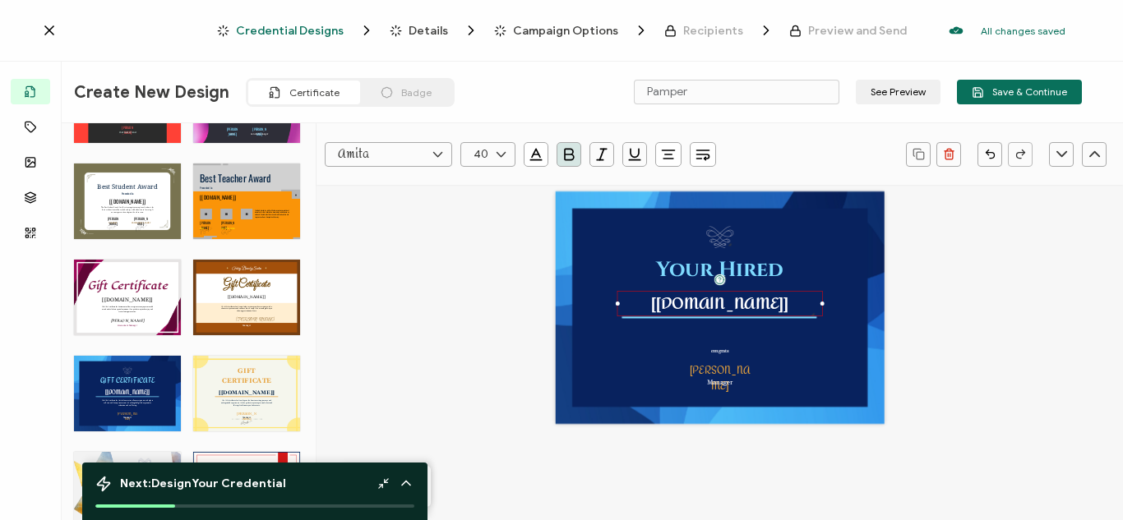
click at [707, 302] on pre "[recipient.name]" at bounding box center [720, 304] width 138 height 32
click at [737, 368] on pre "Zane Bentsen" at bounding box center [719, 378] width 61 height 35
click at [436, 158] on icon at bounding box center [437, 154] width 21 height 25
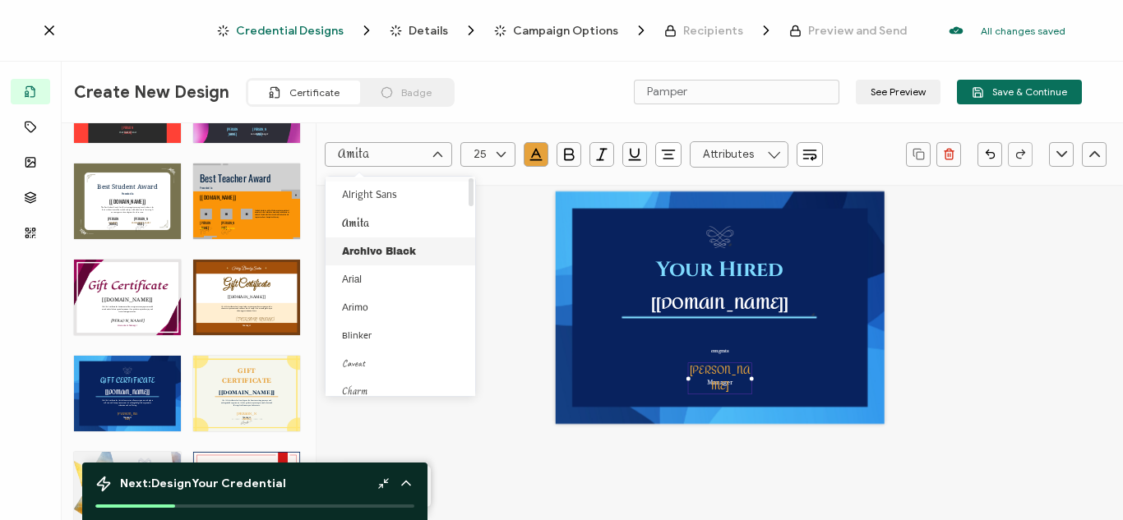
click at [411, 250] on span "Archivo Black" at bounding box center [379, 252] width 74 height 12
click at [416, 157] on input "Archivo Black" at bounding box center [388, 154] width 127 height 25
click at [377, 228] on li "Amita" at bounding box center [402, 224] width 155 height 28
type input "Amita"
click at [539, 150] on icon "button" at bounding box center [536, 154] width 16 height 16
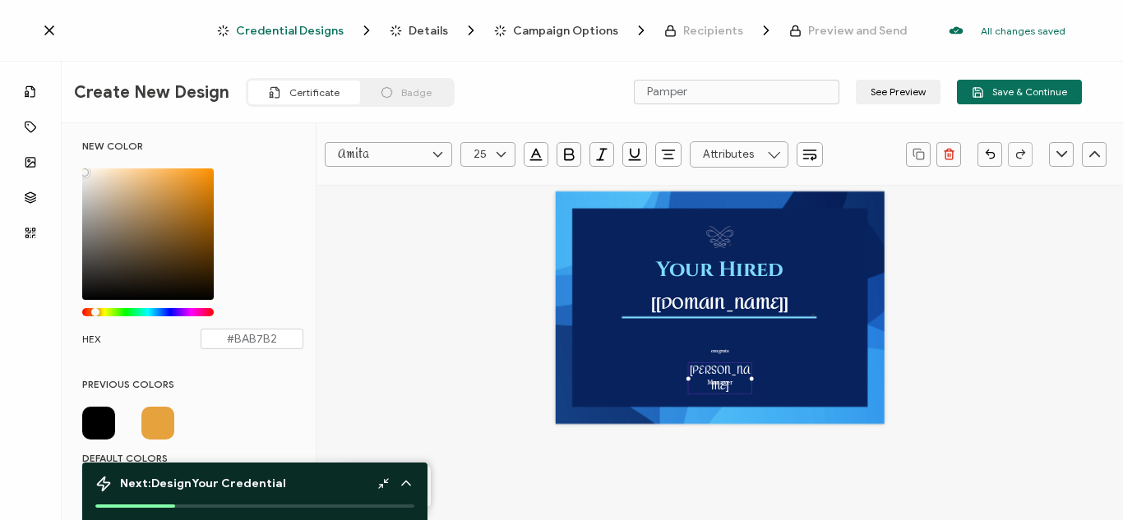
type input "#FFFFFF"
drag, startPoint x: 177, startPoint y: 240, endPoint x: 74, endPoint y: 149, distance: 137.4
click at [74, 149] on div "NEW COLOR #FFFFFF hex 255 r 255 g 255 b 1 a 34 h 0% s 100% l 1 a HEX #FFFFFF" at bounding box center [193, 253] width 246 height 226
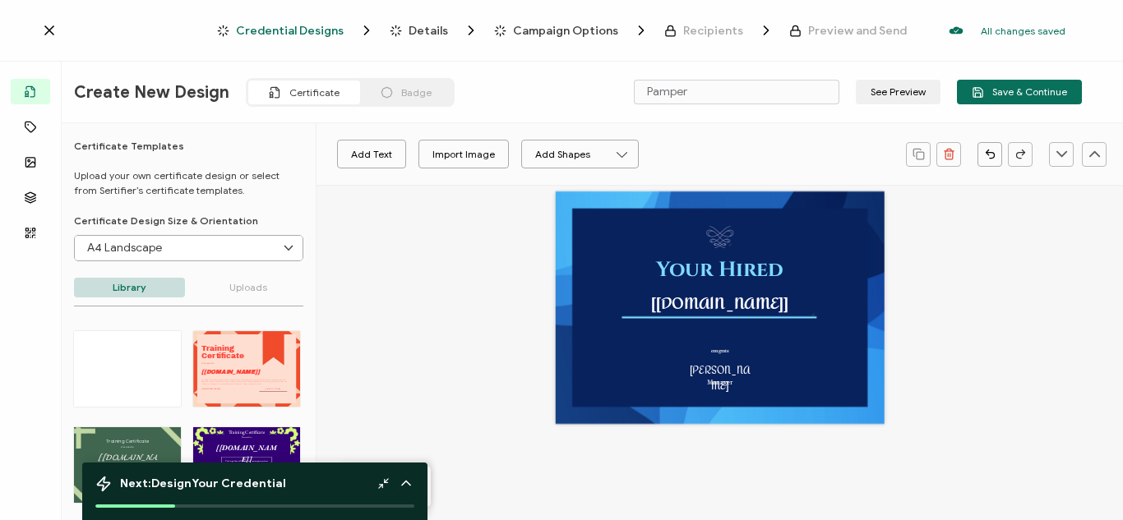
click at [427, 293] on div "Add Text Import Image Add Shapes Rectangle Ellipse Your Hired congrats [recipie…" at bounding box center [719, 482] width 806 height 638
click at [740, 296] on pre "[recipient.name]" at bounding box center [720, 304] width 138 height 32
click at [417, 155] on input "Amita" at bounding box center [388, 154] width 127 height 25
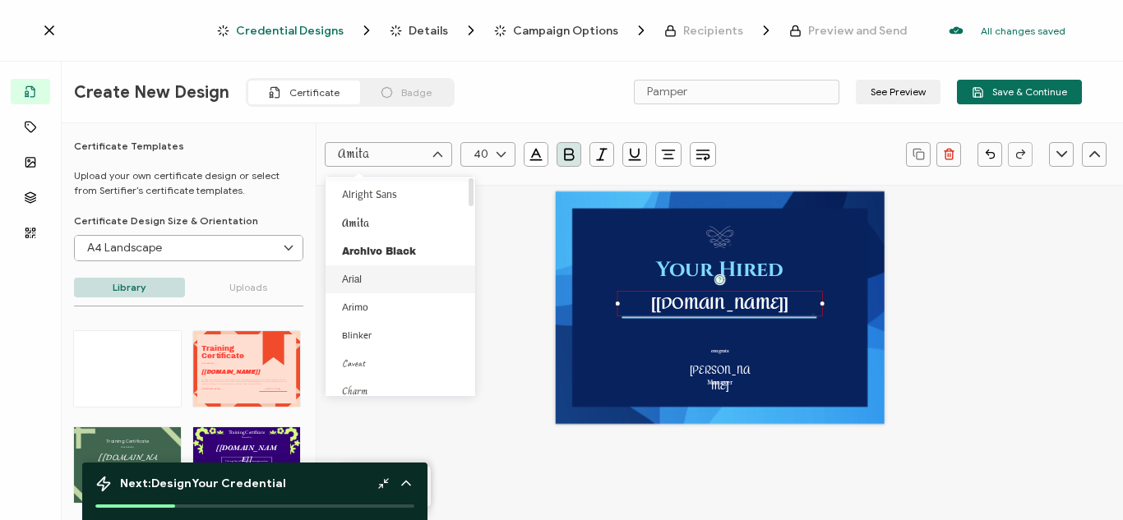
click at [371, 281] on li "Arial" at bounding box center [402, 279] width 155 height 28
type input "Arial"
click at [919, 95] on button "See Preview" at bounding box center [897, 92] width 85 height 25
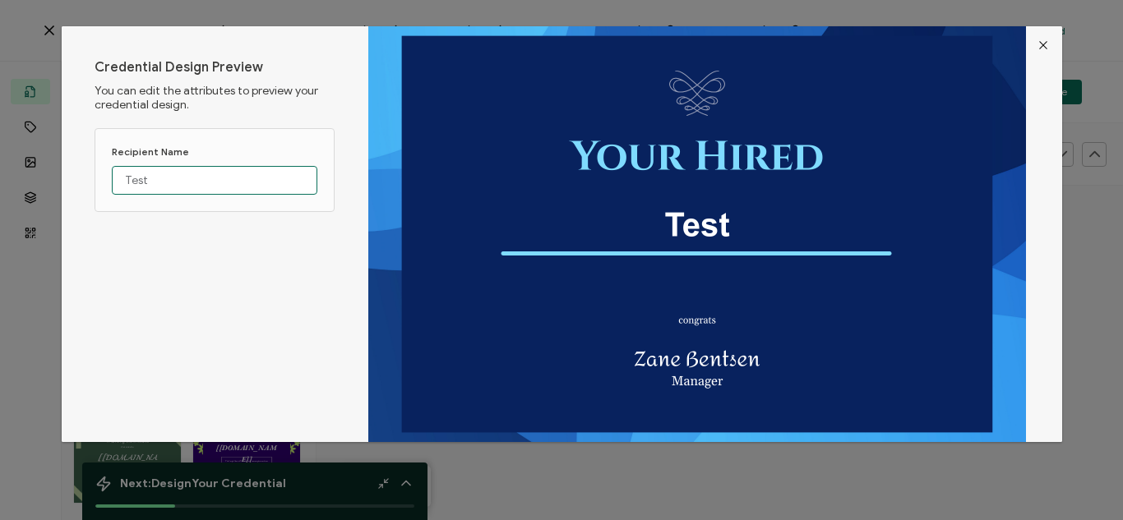
click at [220, 176] on input "Test" at bounding box center [214, 180] width 205 height 29
type input "T"
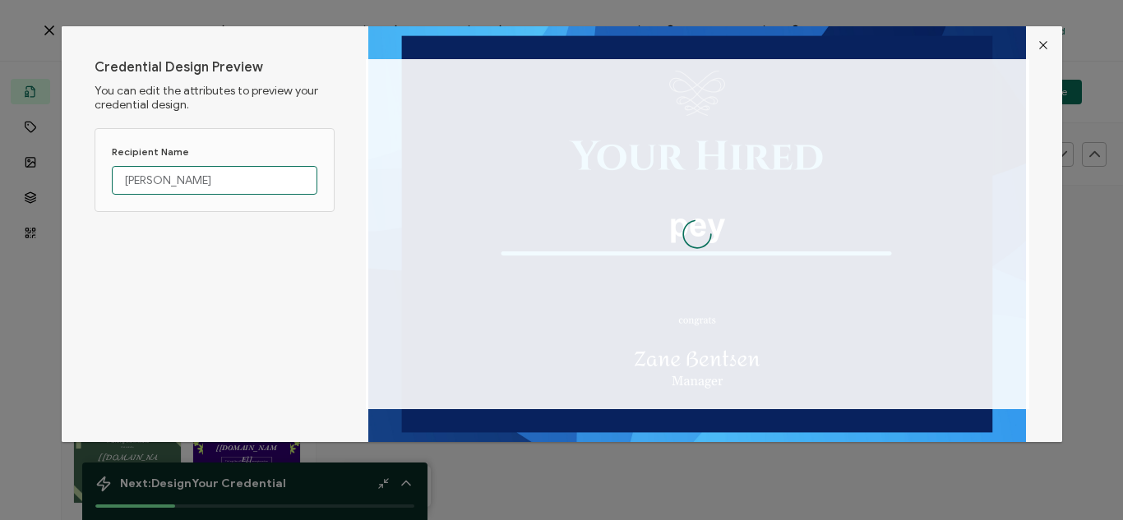
click at [167, 181] on input "peyton dillon" at bounding box center [214, 180] width 205 height 29
click at [129, 179] on input "peyton Dillon" at bounding box center [214, 180] width 205 height 29
click at [277, 186] on input "Peyton Dillon" at bounding box center [214, 180] width 205 height 29
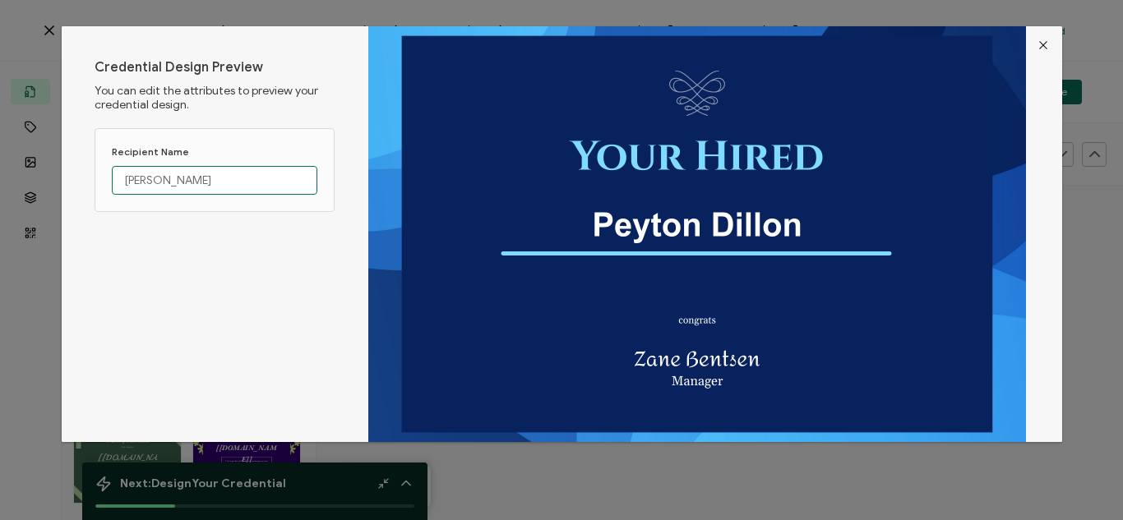
type input "Peyton Dillon"
